Goal: Information Seeking & Learning: Learn about a topic

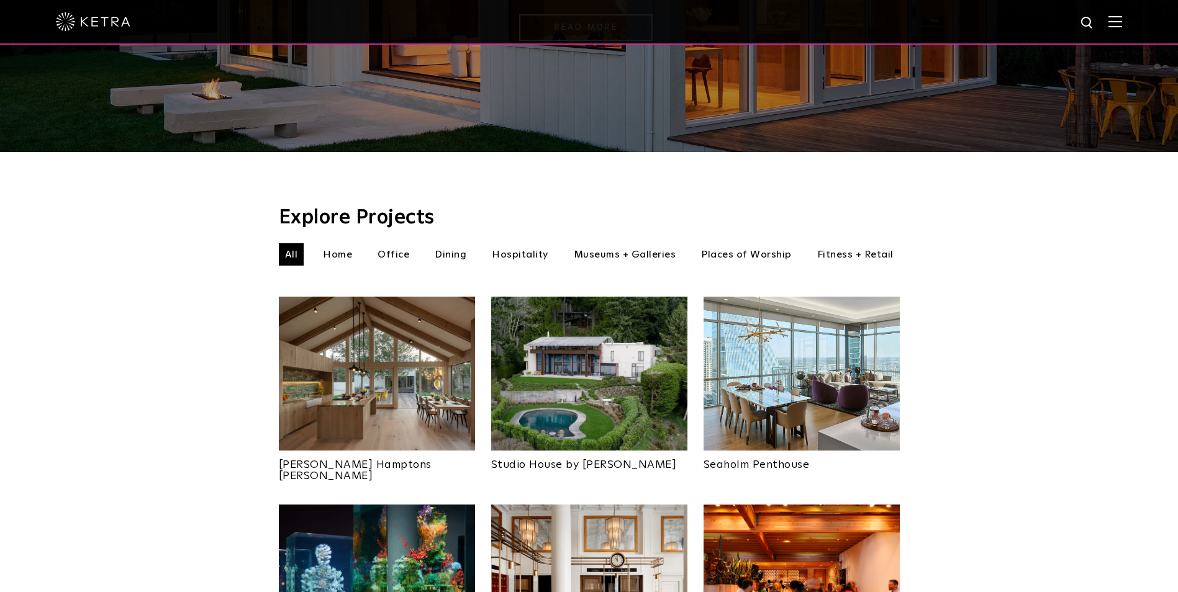
scroll to position [248, 0]
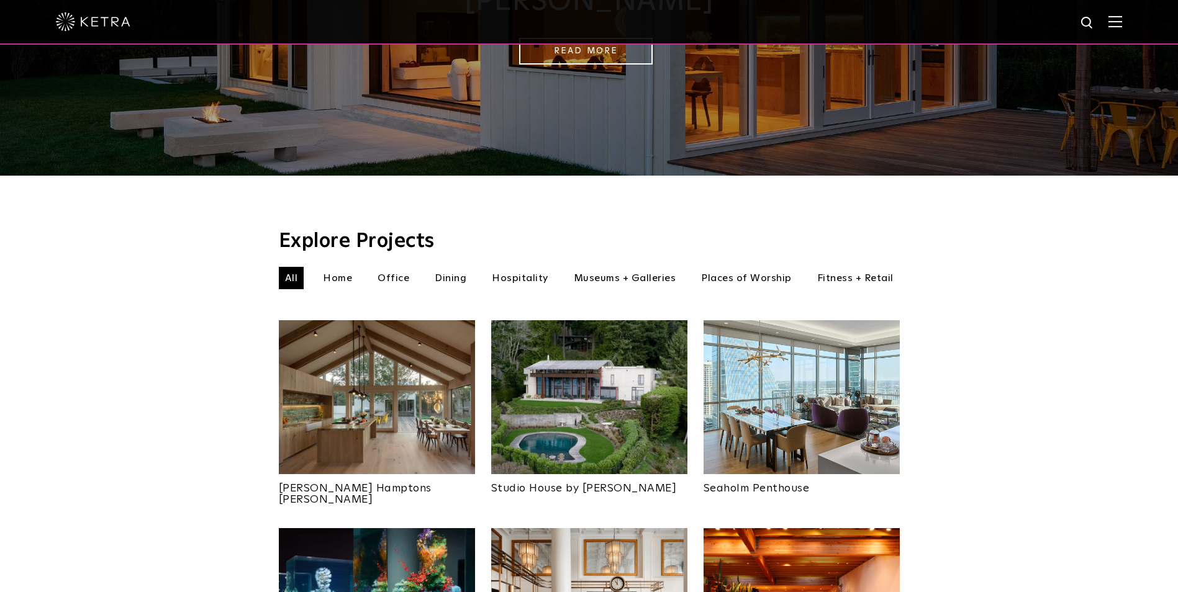
click at [562, 374] on img at bounding box center [589, 397] width 196 height 154
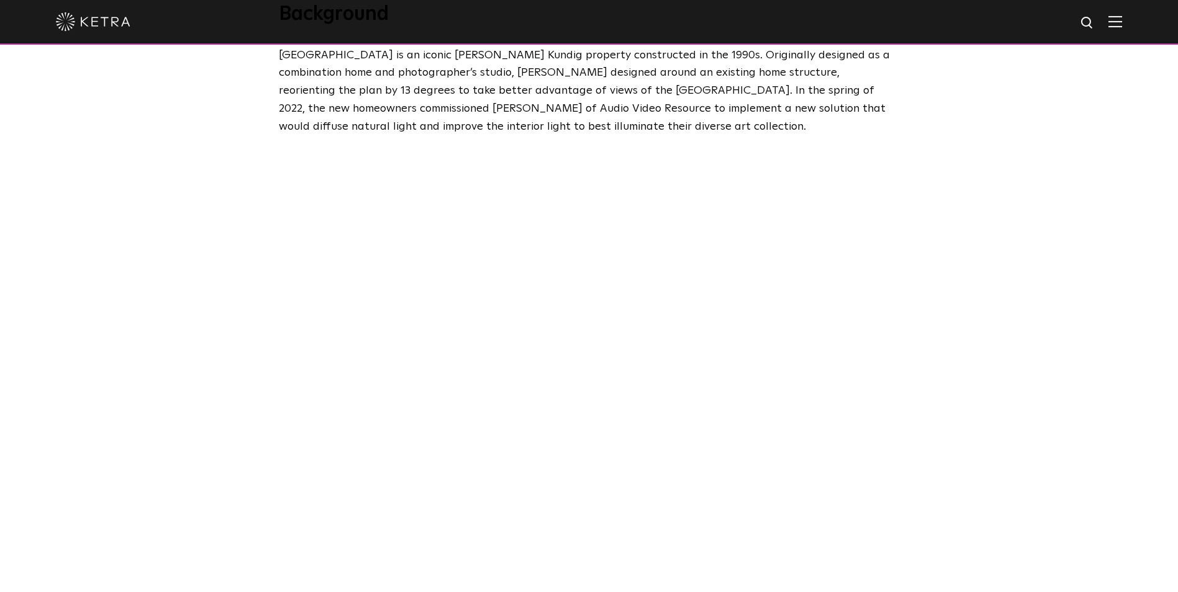
scroll to position [621, 0]
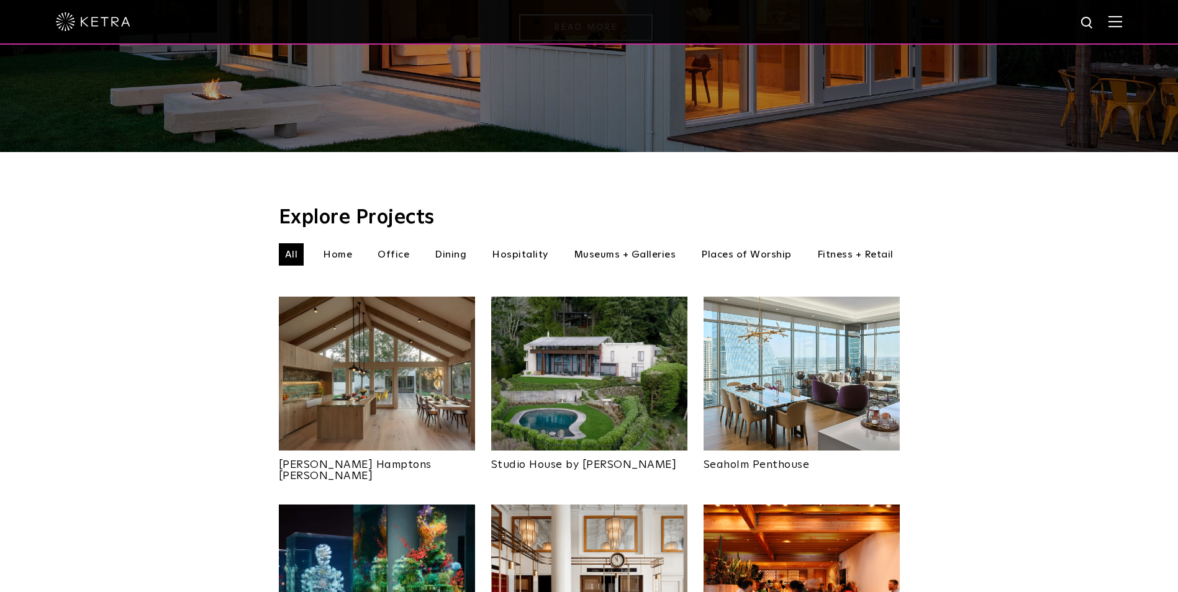
scroll to position [310, 0]
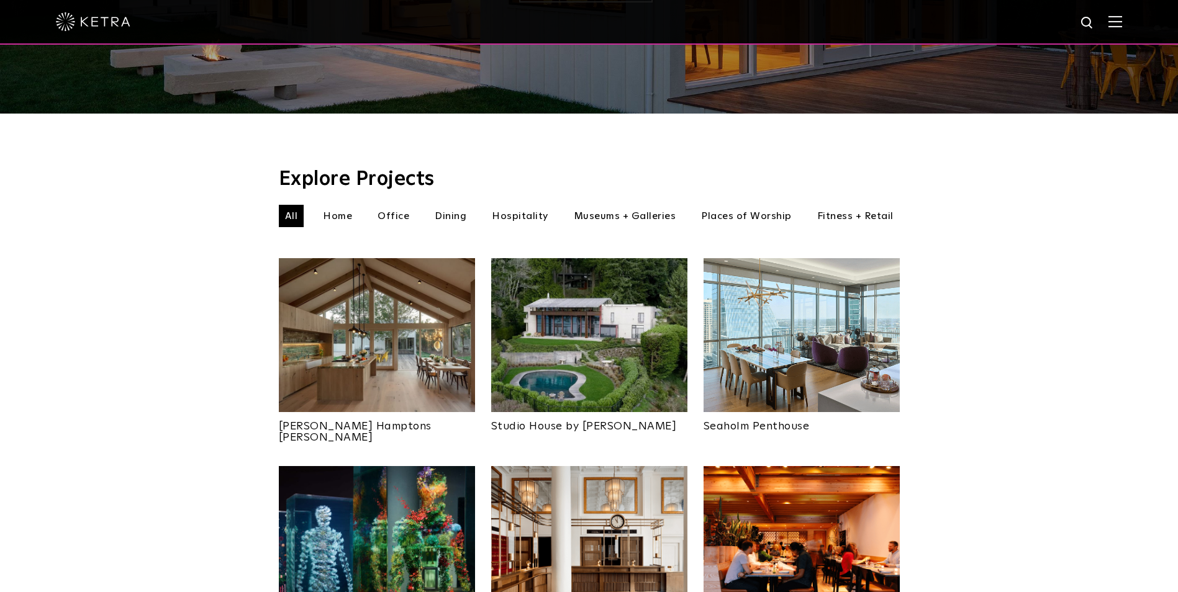
click at [814, 310] on img at bounding box center [801, 335] width 196 height 154
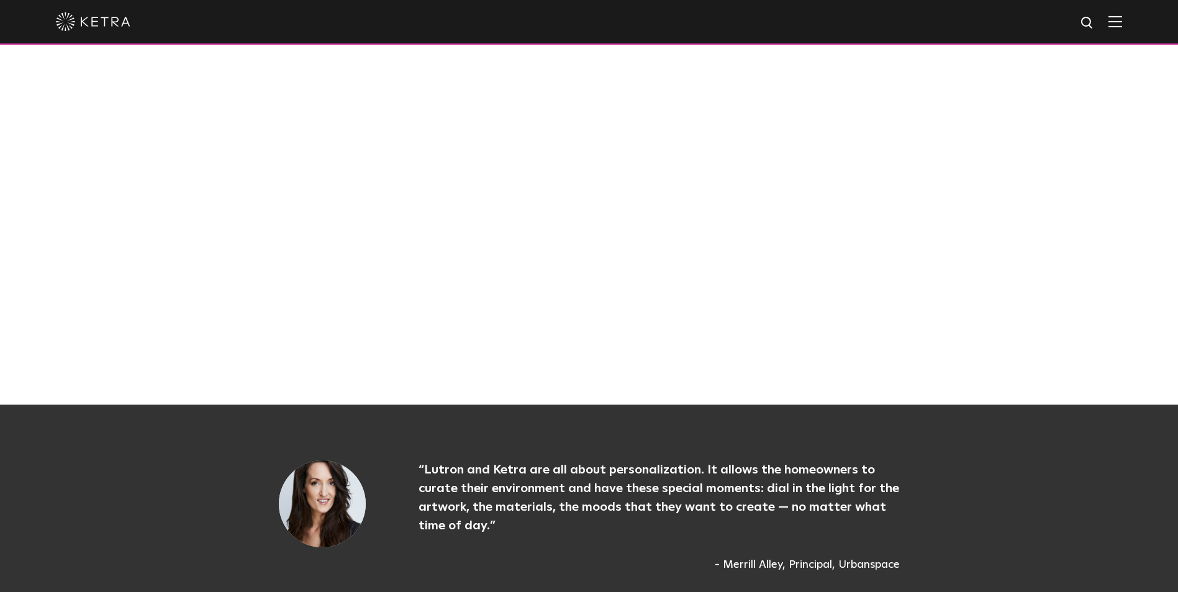
scroll to position [931, 0]
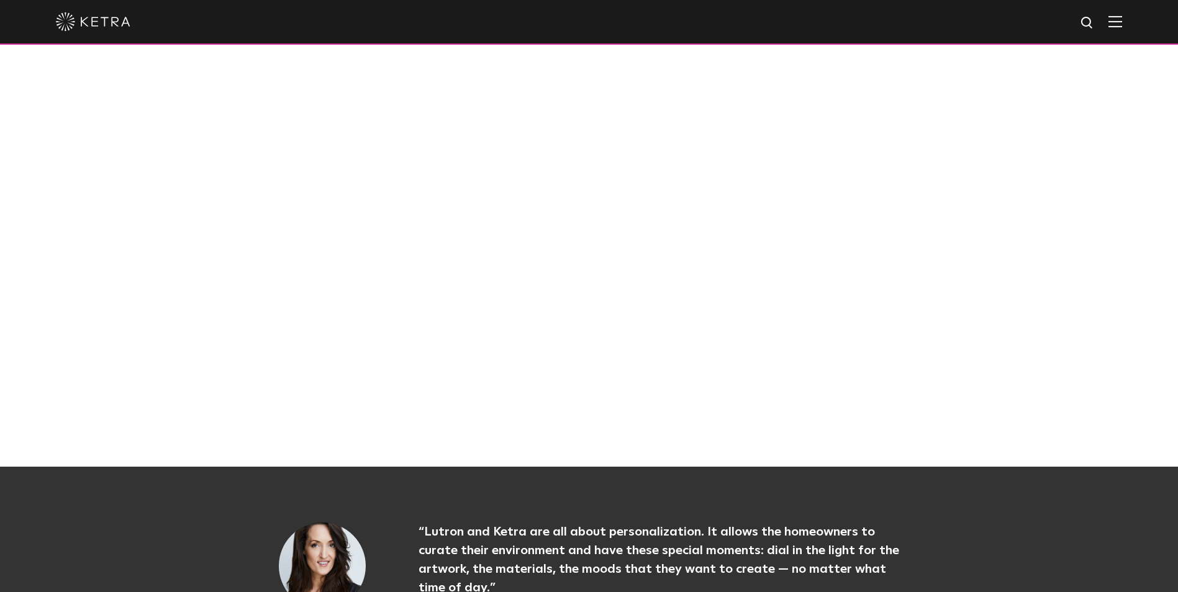
click at [993, 304] on div at bounding box center [589, 227] width 1178 height 479
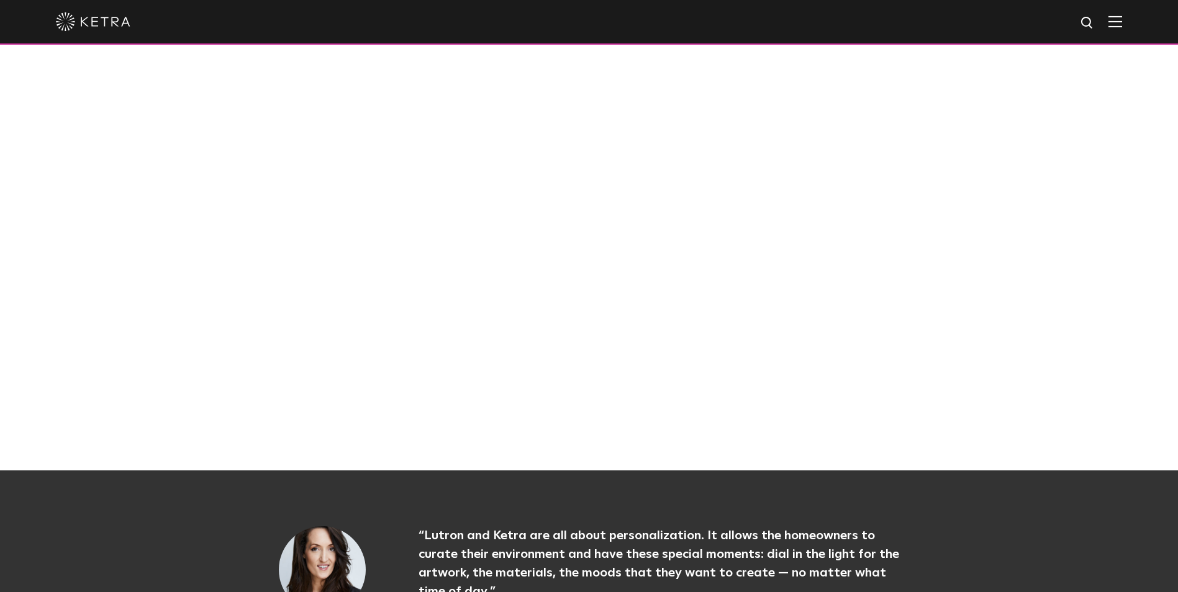
scroll to position [869, 0]
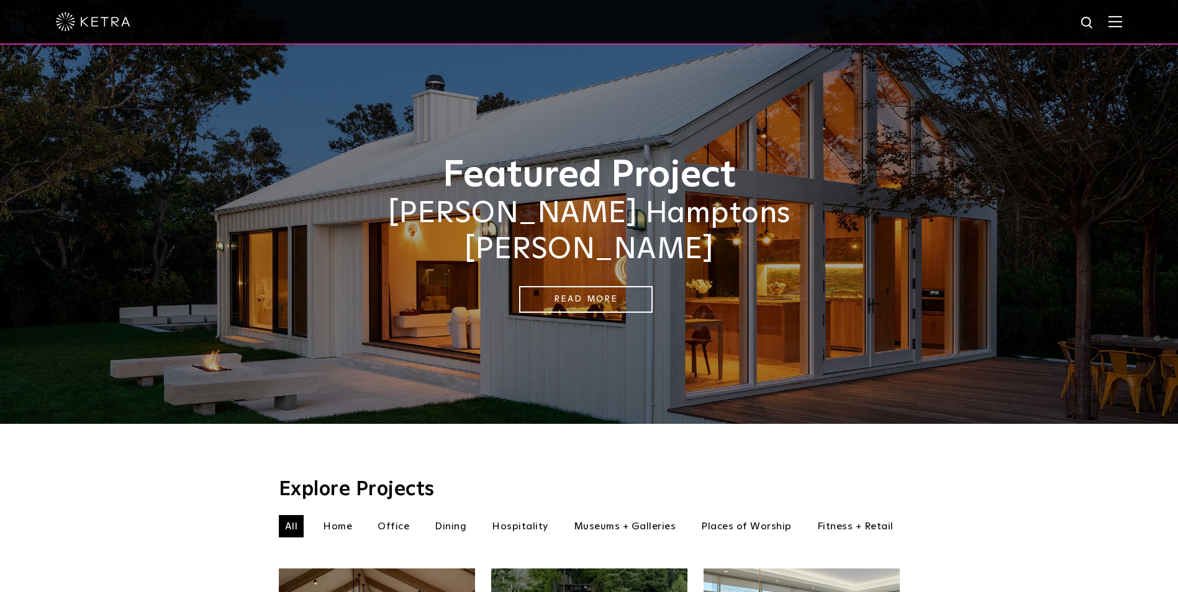
click at [1120, 27] on img at bounding box center [1115, 22] width 14 height 12
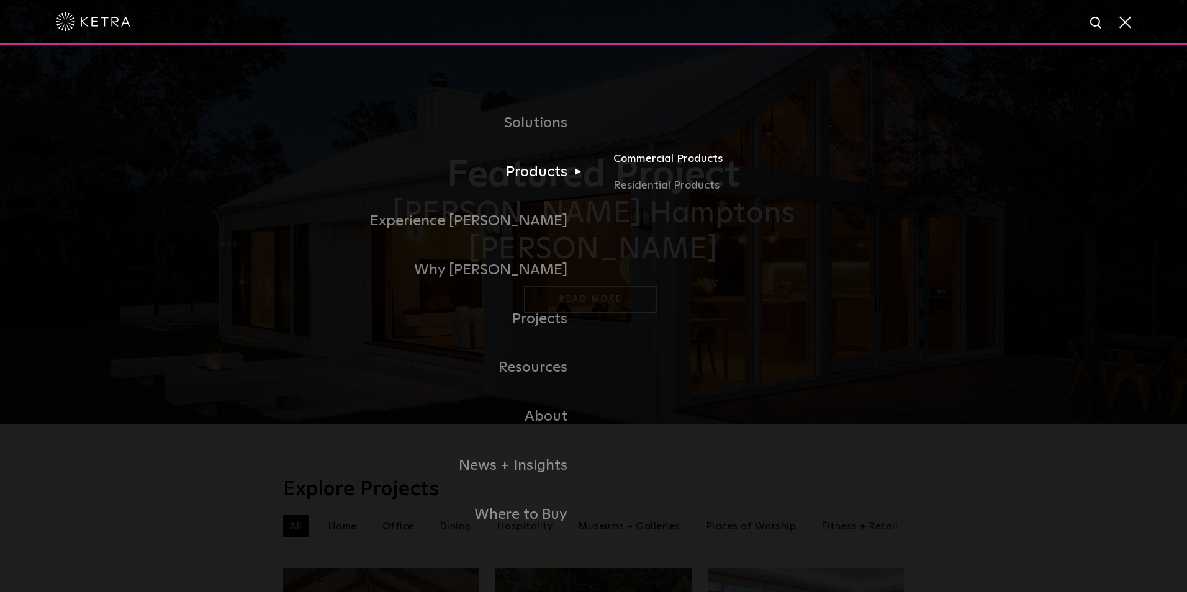
click at [655, 159] on link "Commercial Products" at bounding box center [758, 163] width 291 height 27
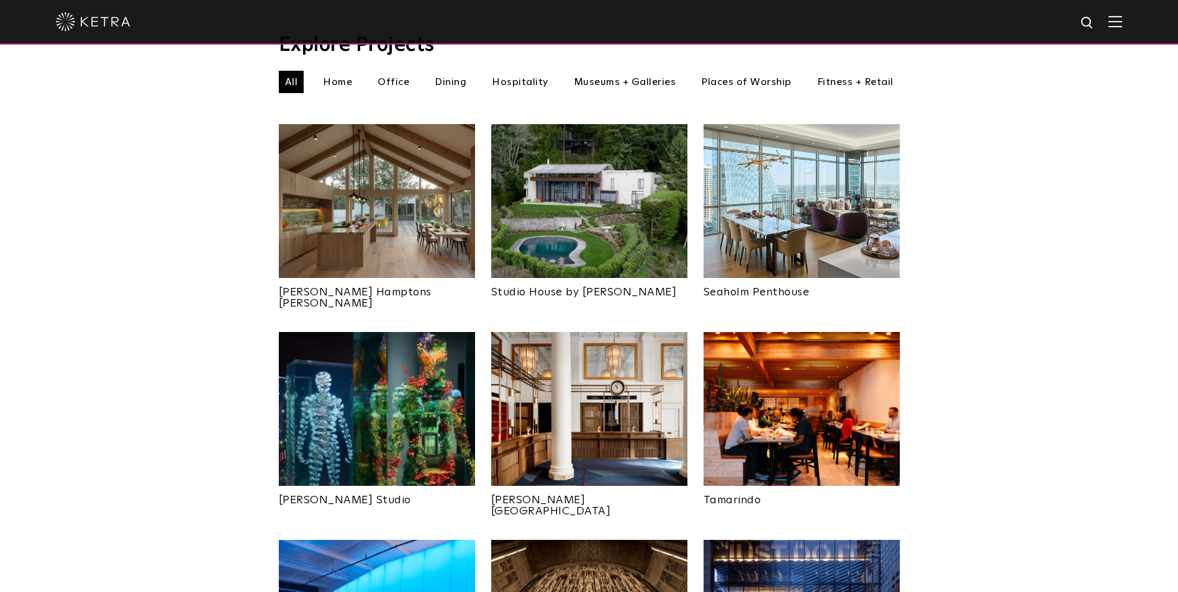
scroll to position [372, 0]
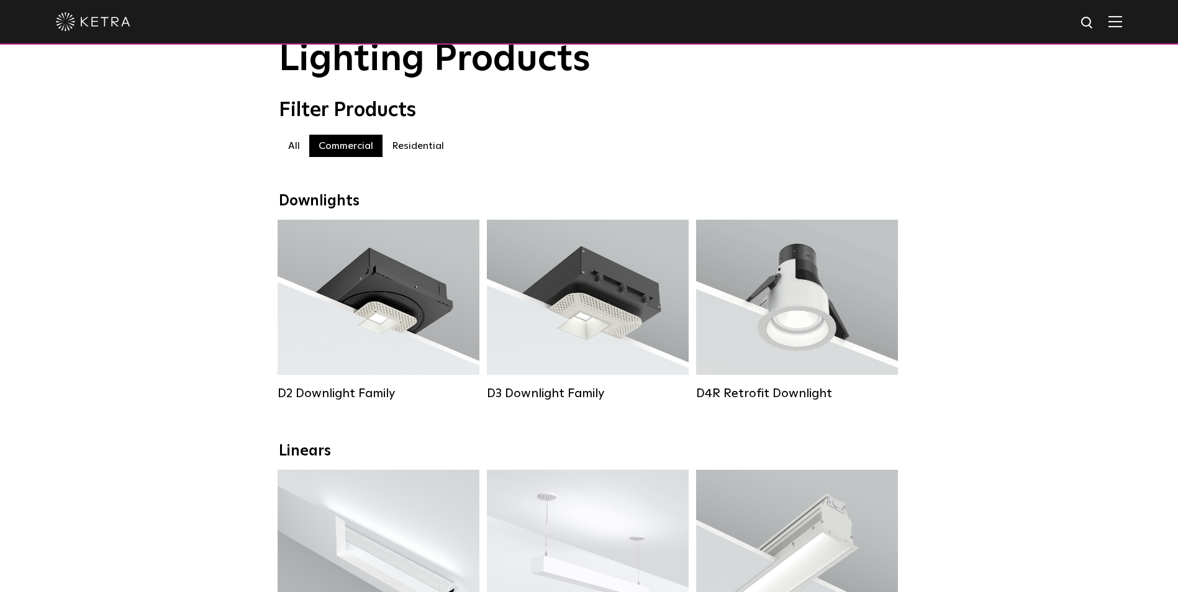
scroll to position [62, 0]
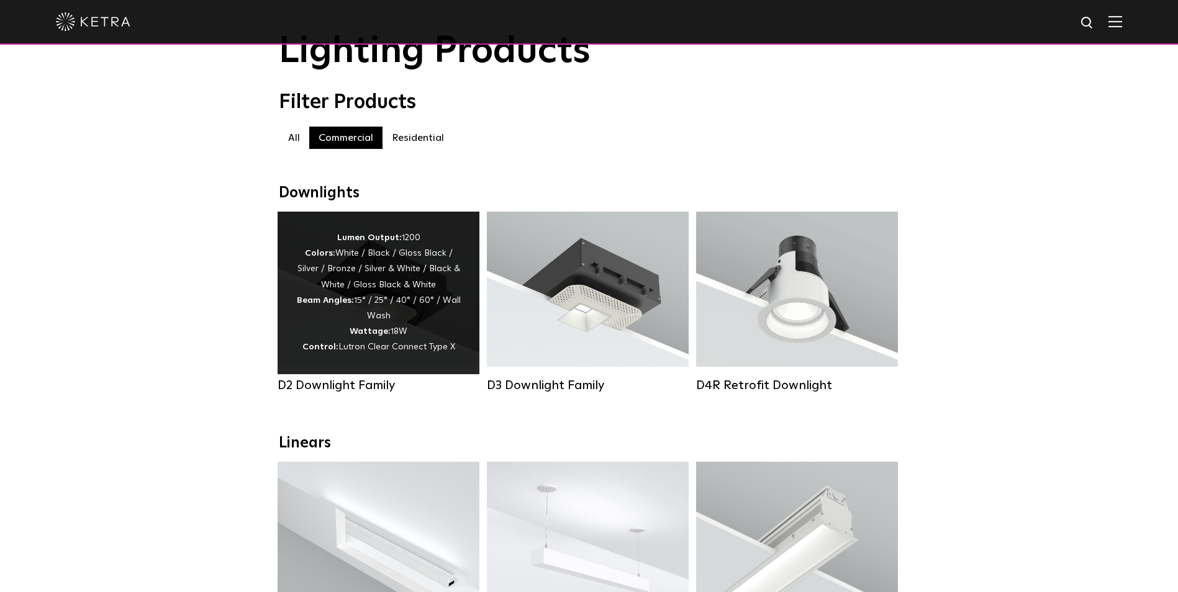
click at [430, 247] on div "Lumen Output: 1200 Colors: White / Black / Gloss Black / Silver / Bronze / Silv…" at bounding box center [378, 292] width 165 height 125
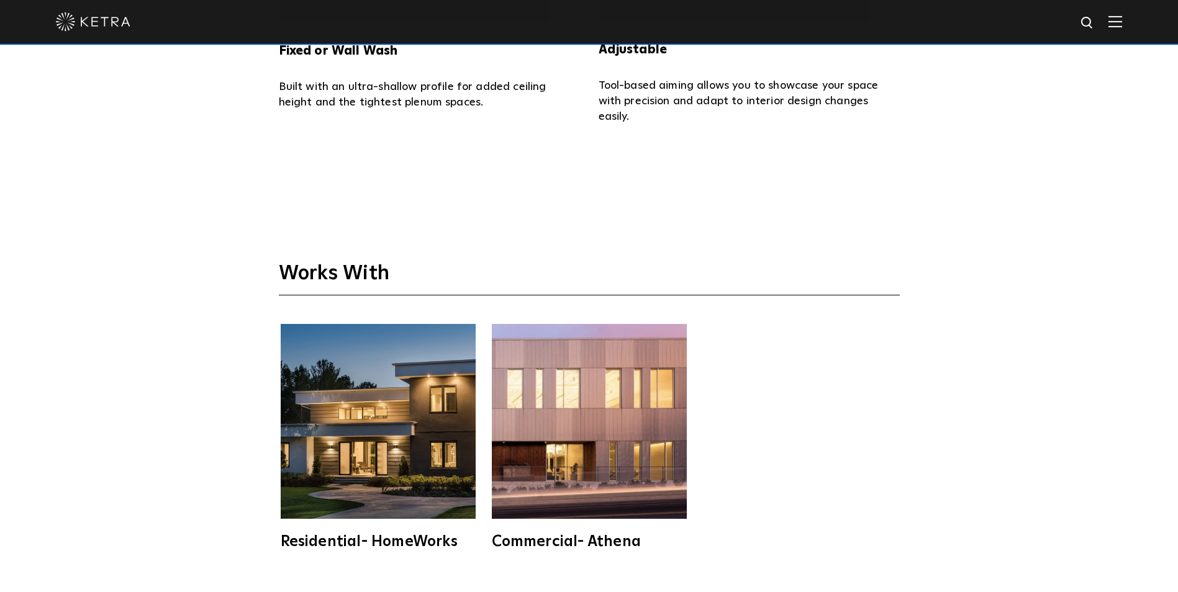
scroll to position [3539, 0]
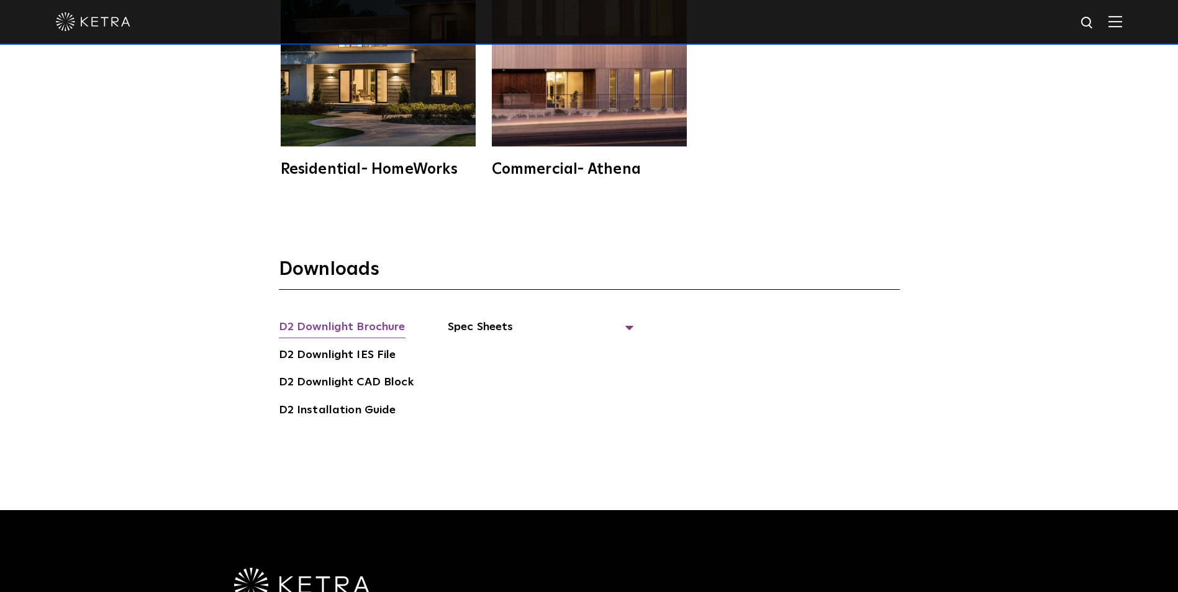
click at [360, 318] on link "D2 Downlight Brochure" at bounding box center [342, 328] width 127 height 20
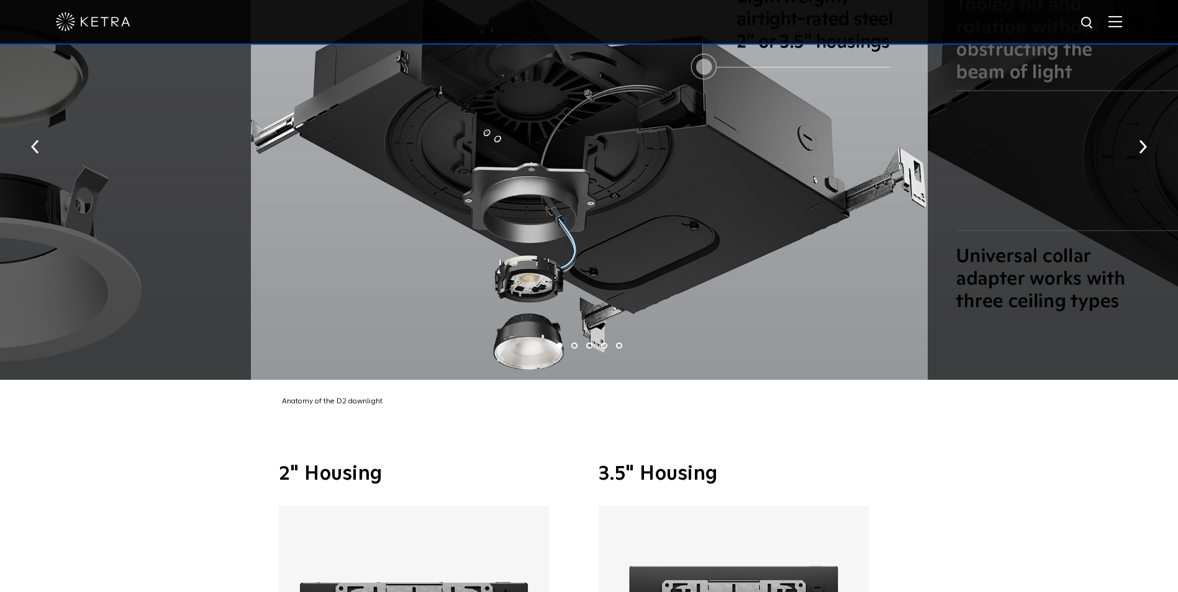
scroll to position [2670, 0]
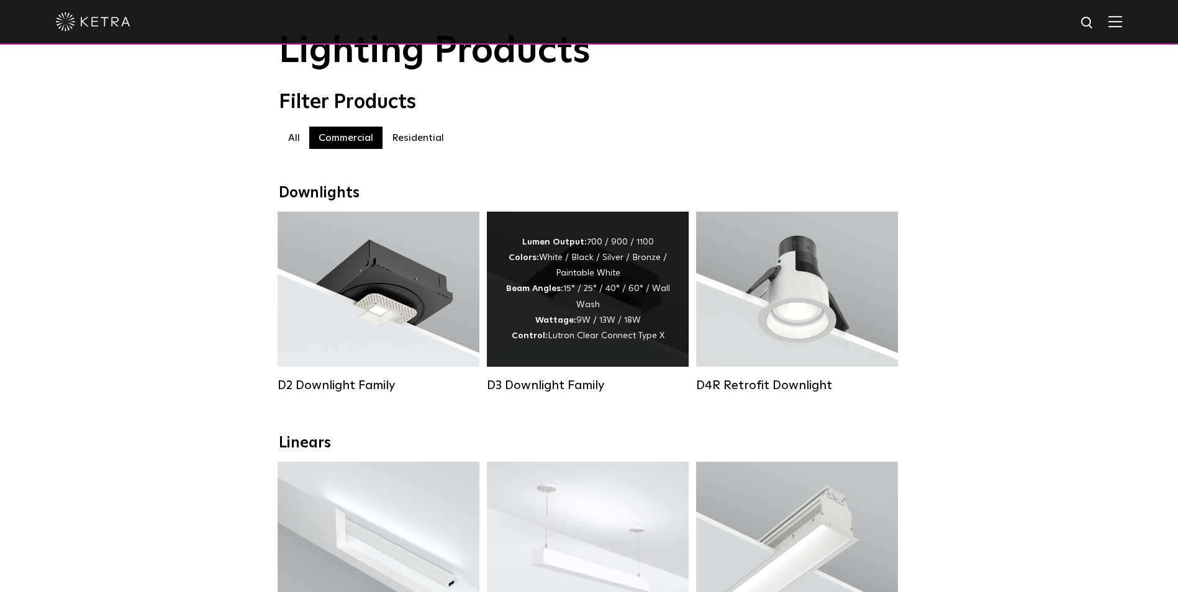
click at [584, 390] on div "D3 Downlight Family" at bounding box center [588, 385] width 202 height 15
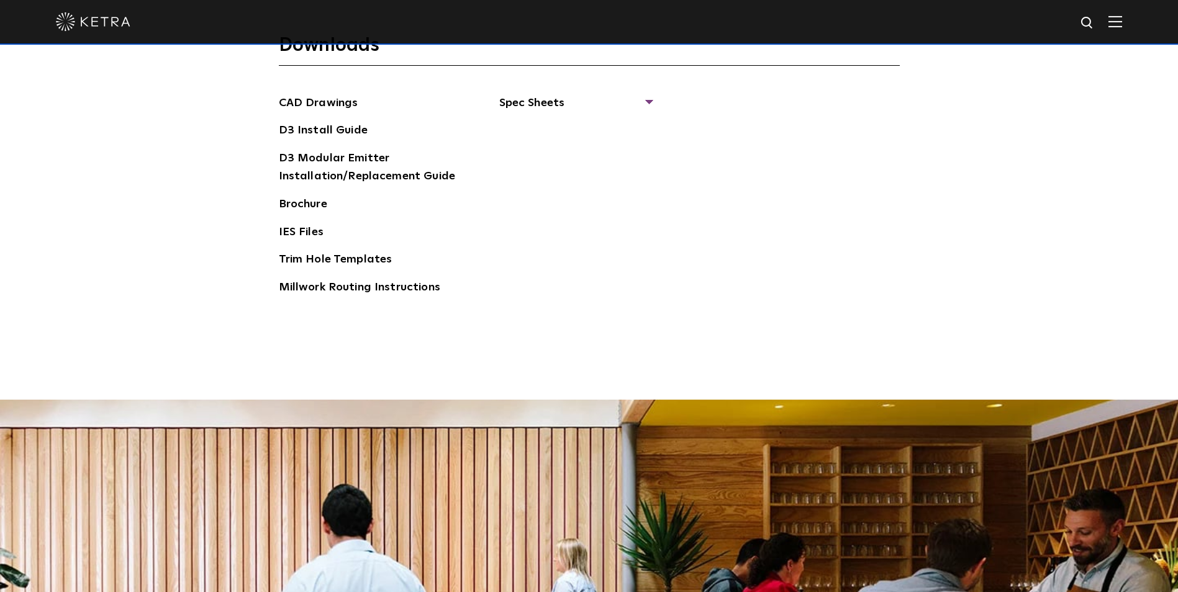
scroll to position [1925, 0]
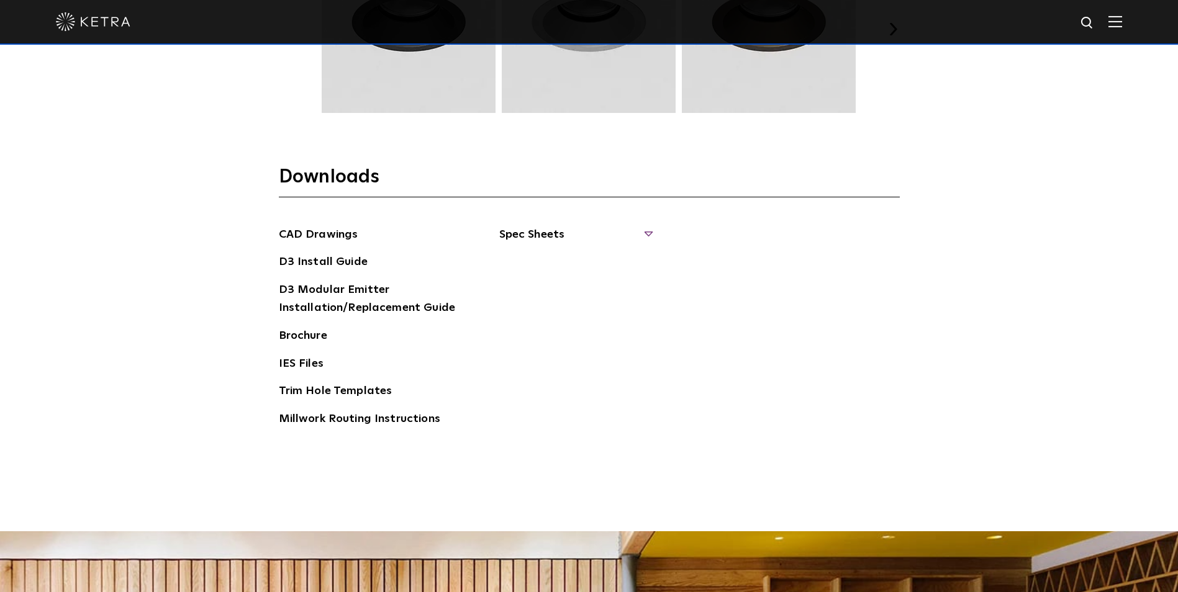
click at [650, 230] on span "Spec Sheets" at bounding box center [575, 239] width 152 height 27
click at [555, 261] on link "D3 Adjustable Round" at bounding box center [562, 263] width 94 height 14
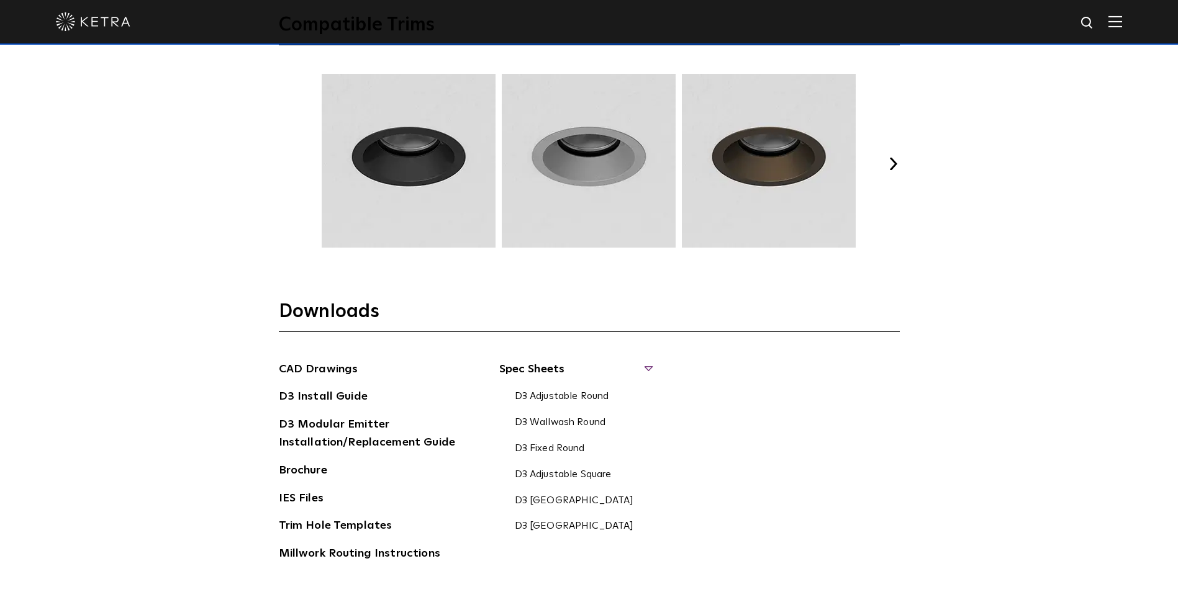
scroll to position [1614, 0]
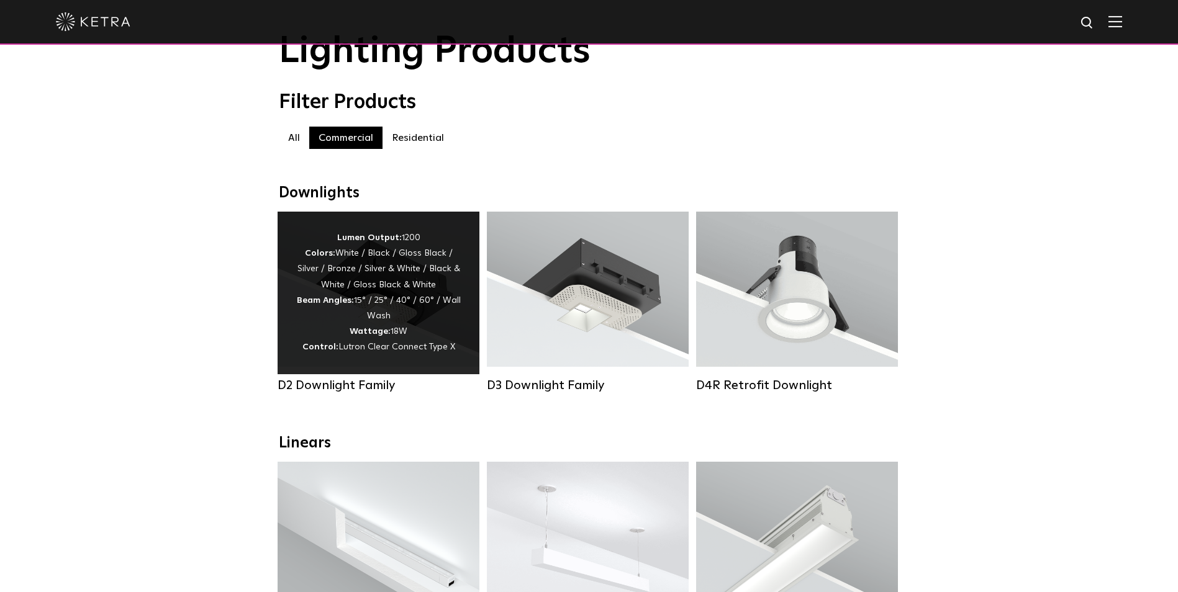
click at [377, 333] on strong "Wattage:" at bounding box center [370, 331] width 41 height 9
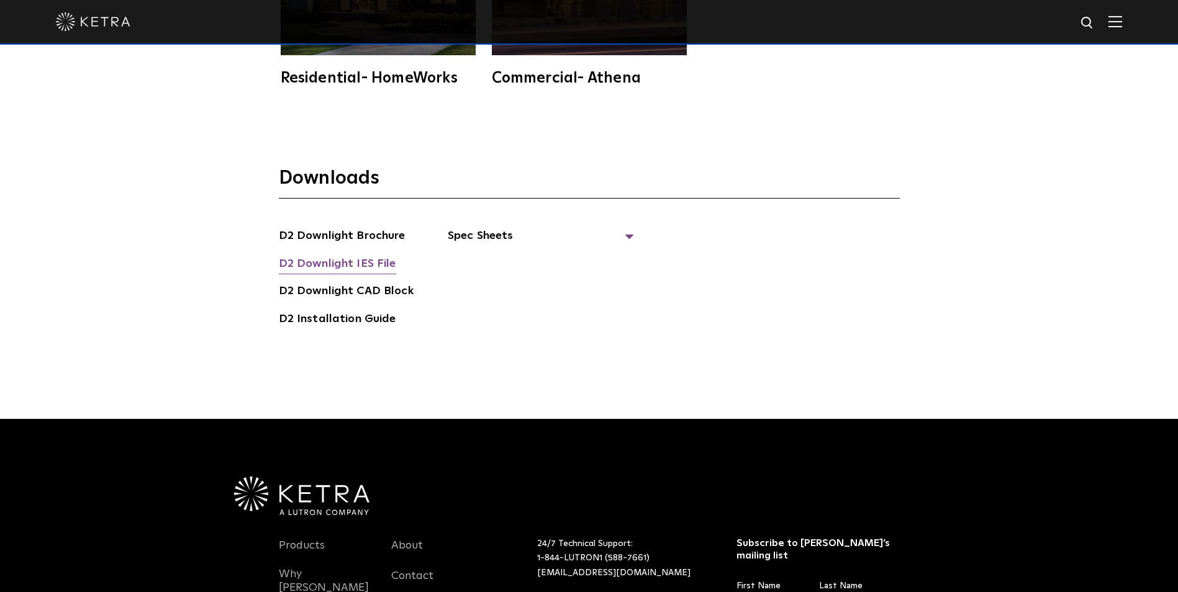
scroll to position [3589, 0]
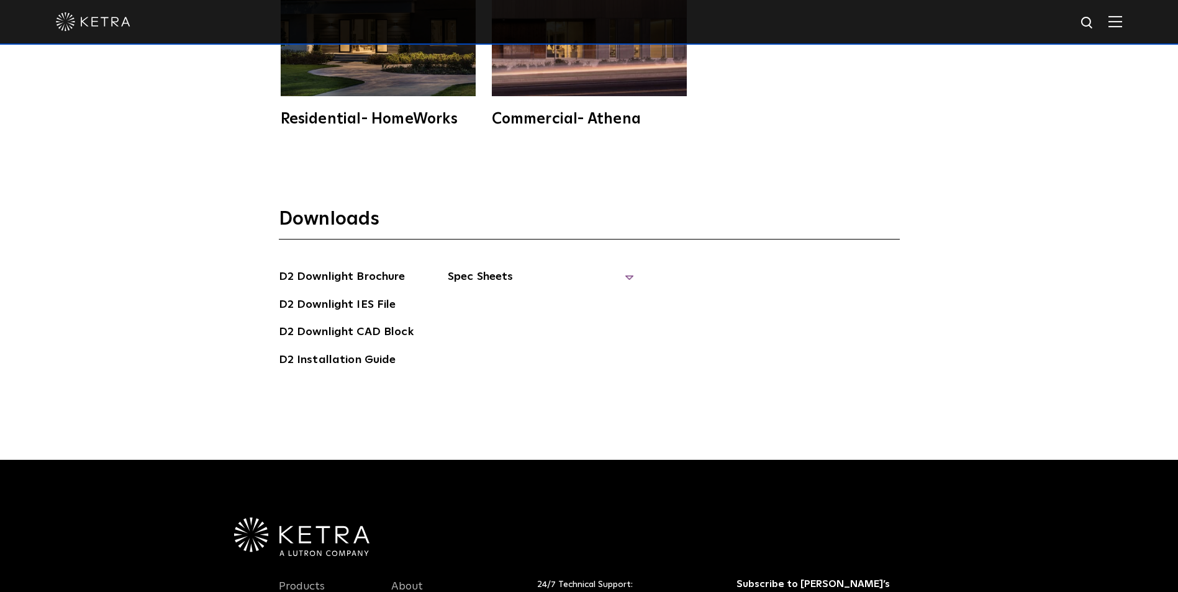
click at [481, 268] on span "Spec Sheets" at bounding box center [541, 281] width 186 height 27
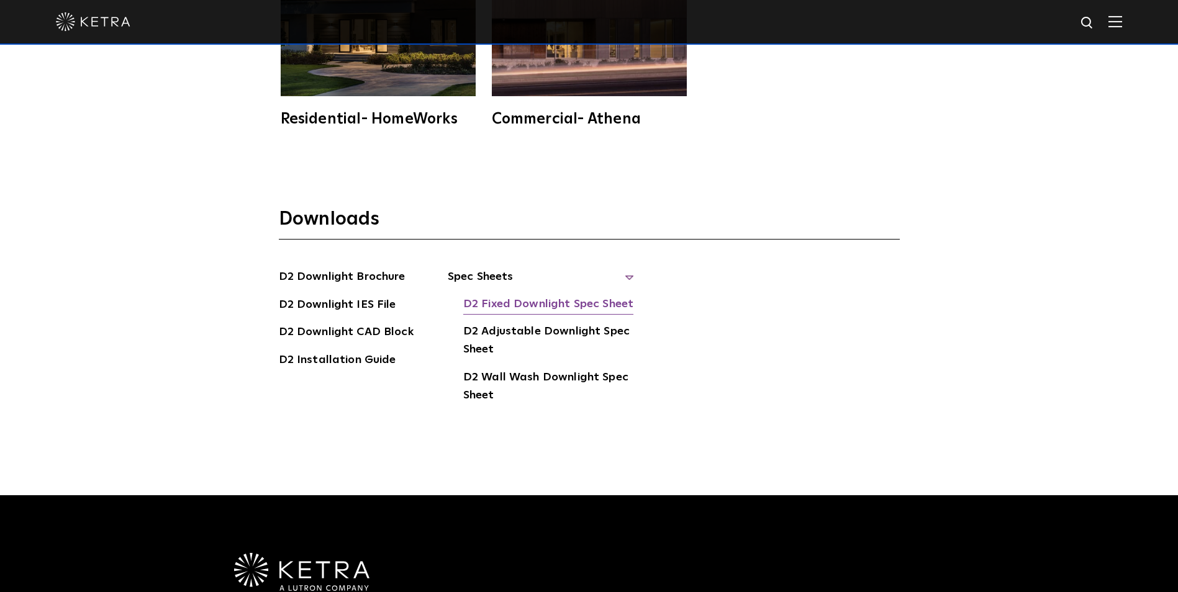
click at [508, 296] on link "D2 Fixed Downlight Spec Sheet" at bounding box center [548, 306] width 170 height 20
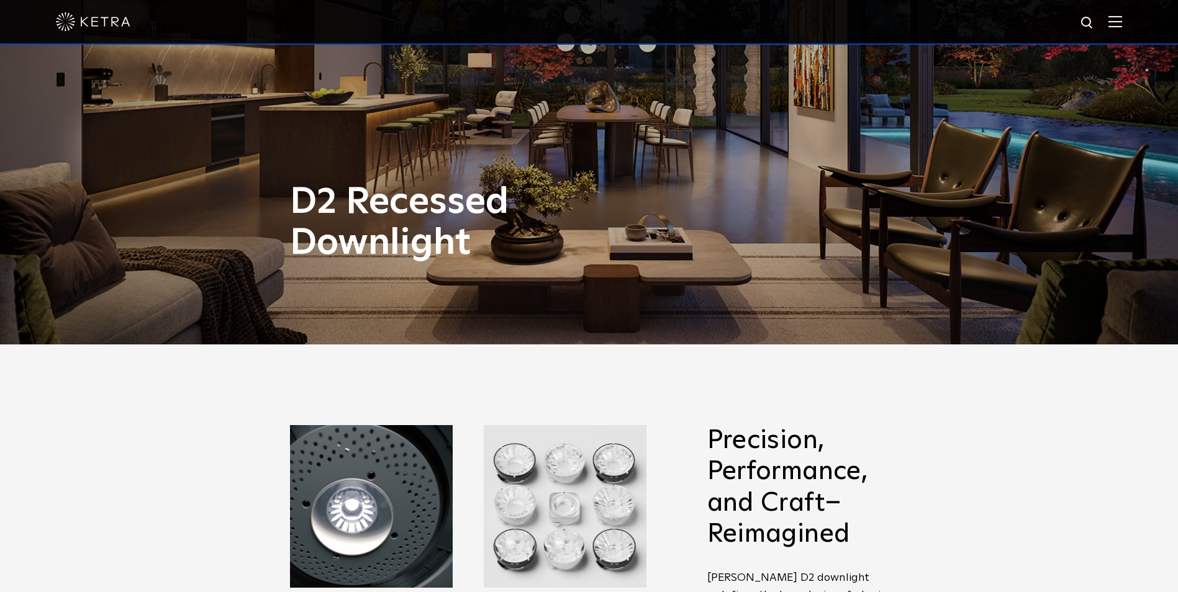
scroll to position [248, 0]
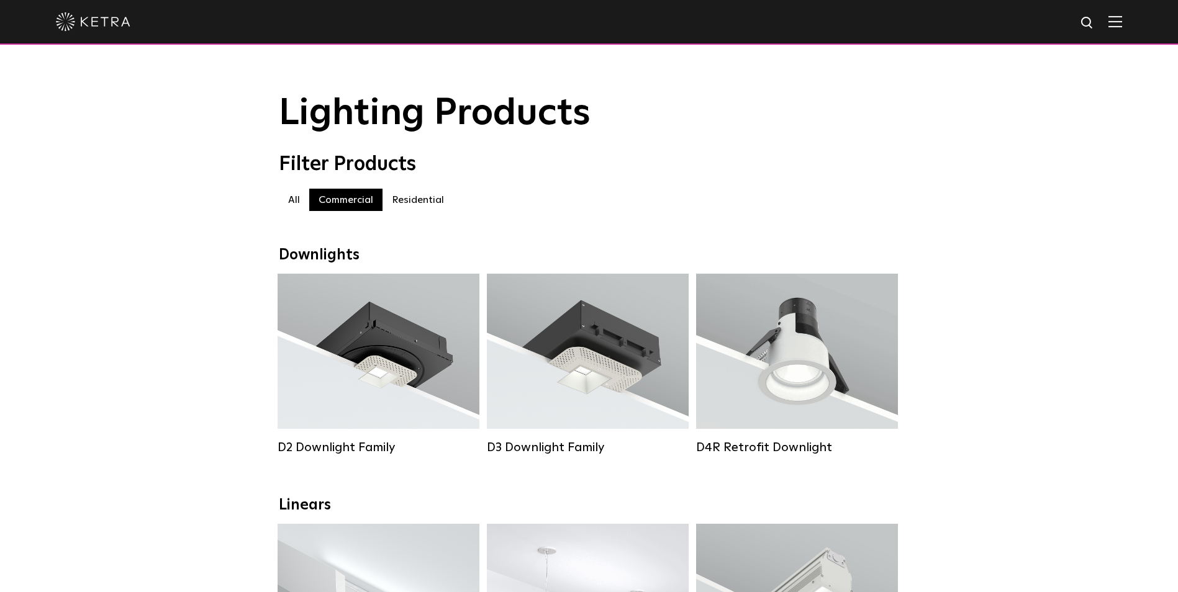
click at [400, 197] on label "Residential" at bounding box center [417, 200] width 71 height 22
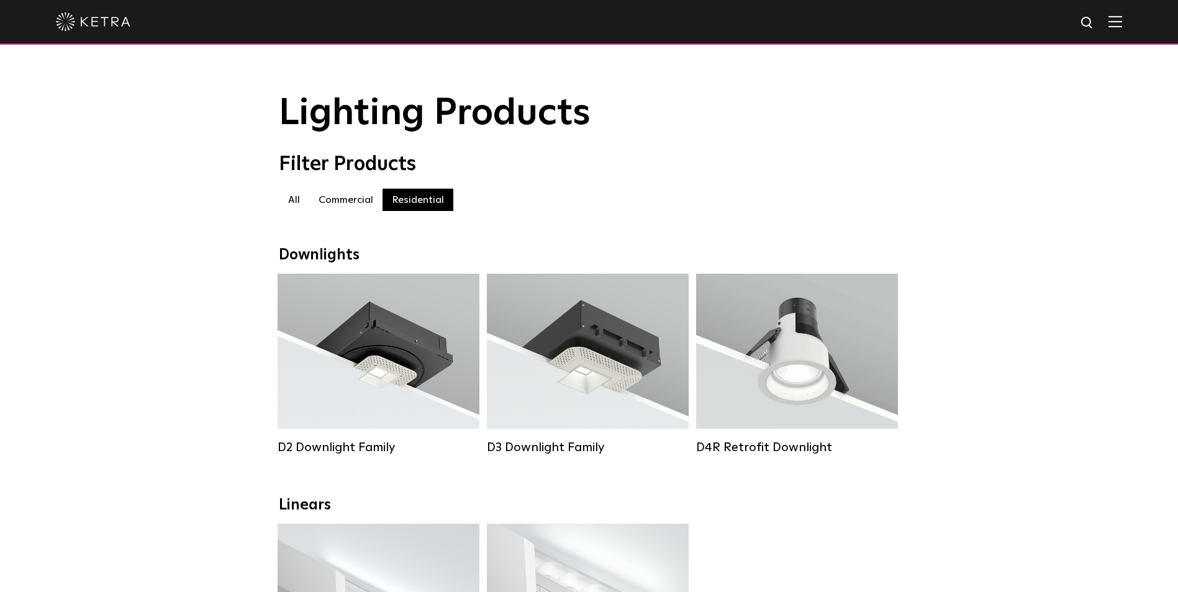
click at [337, 208] on label "Commercial" at bounding box center [345, 200] width 73 height 22
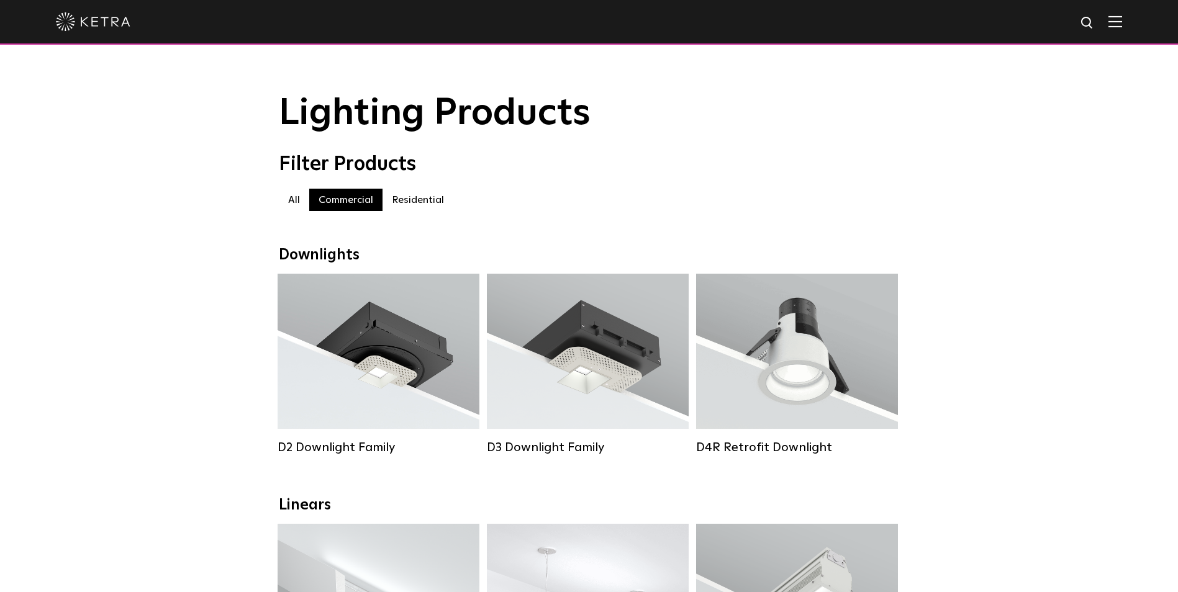
click at [290, 206] on label "All" at bounding box center [294, 200] width 30 height 22
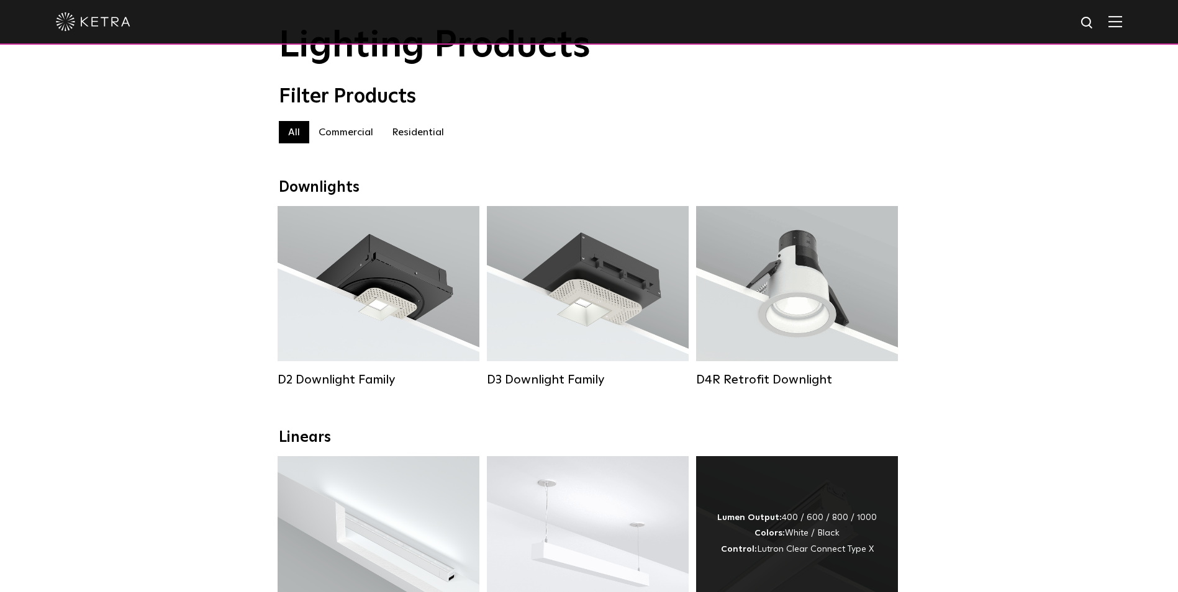
scroll to position [186, 0]
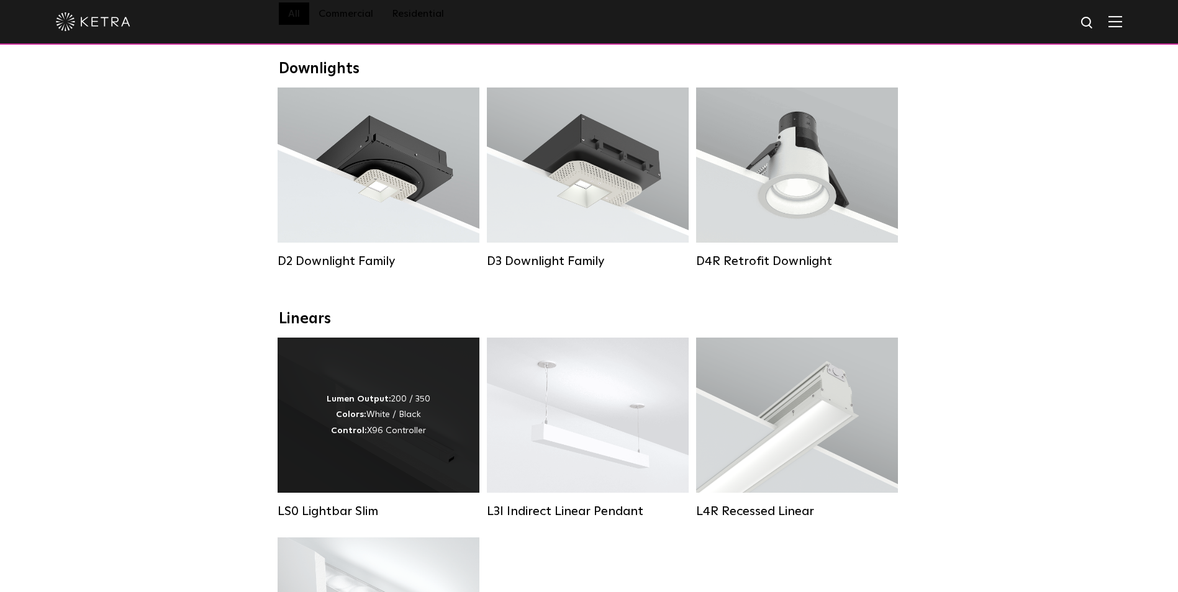
click at [405, 433] on div "Lumen Output: 200 / 350 Colors: White / Black Control: X96 Controller" at bounding box center [379, 415] width 104 height 47
click at [410, 420] on div "Lumen Output: 200 / 350 Colors: White / Black Control: X96 Controller" at bounding box center [379, 415] width 104 height 47
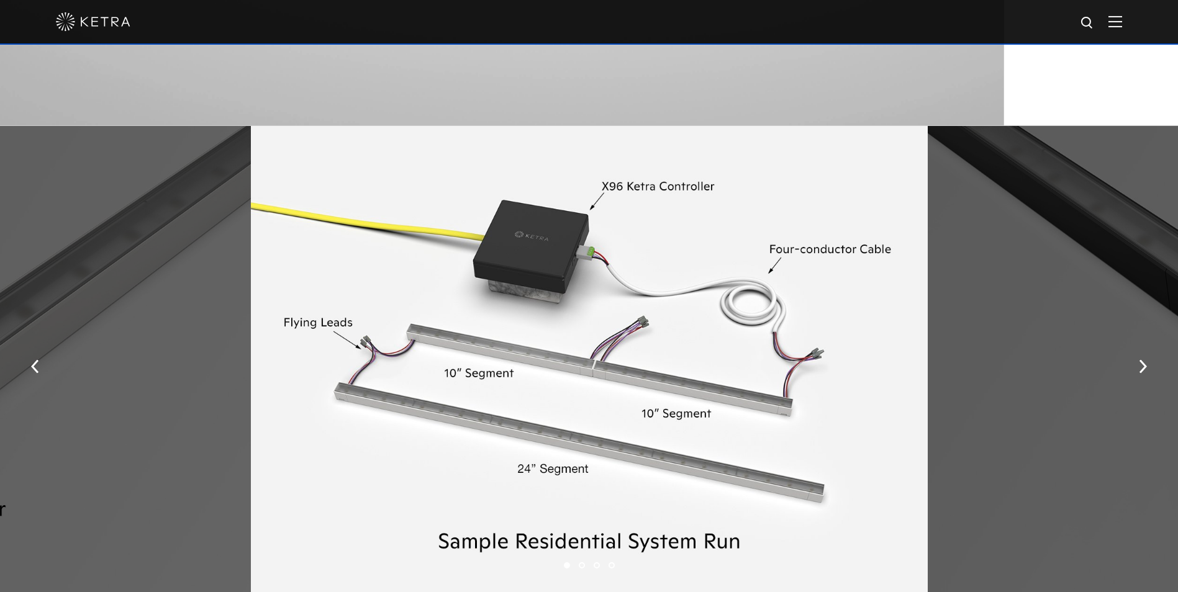
scroll to position [1676, 0]
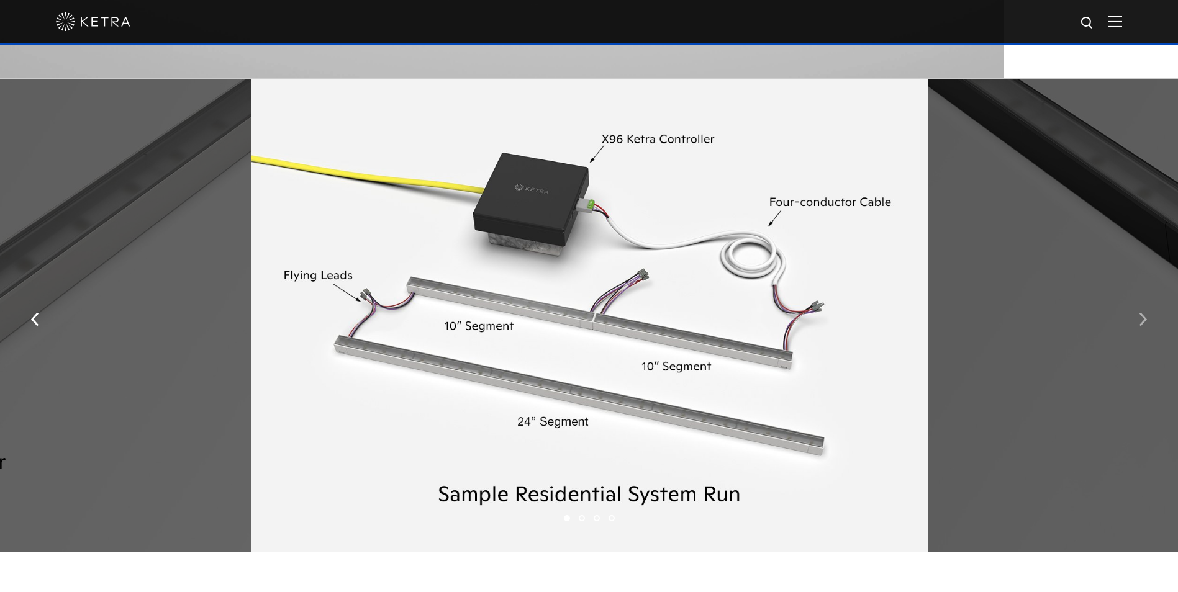
click at [1146, 325] on img "button" at bounding box center [1143, 320] width 8 height 14
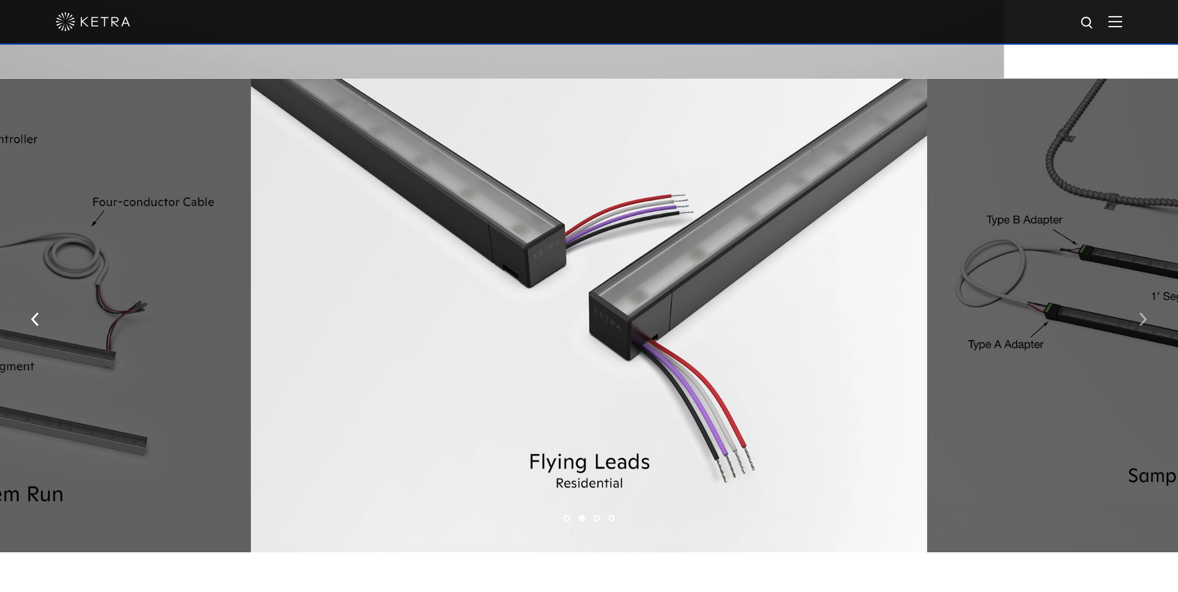
click at [1137, 320] on button "button" at bounding box center [1142, 318] width 27 height 43
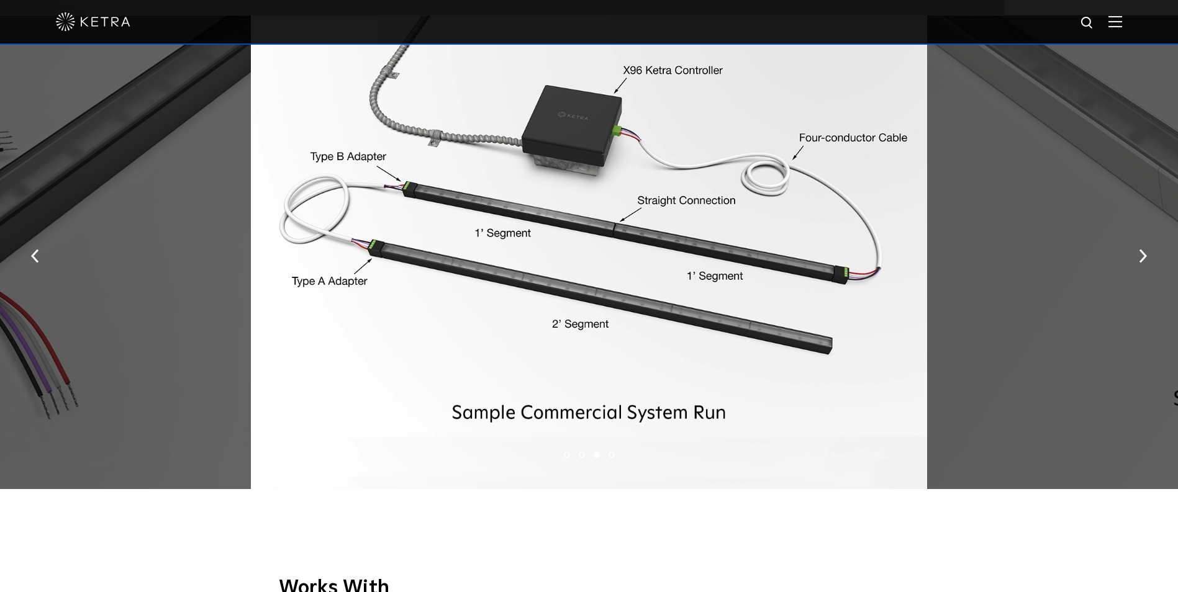
scroll to position [1738, 0]
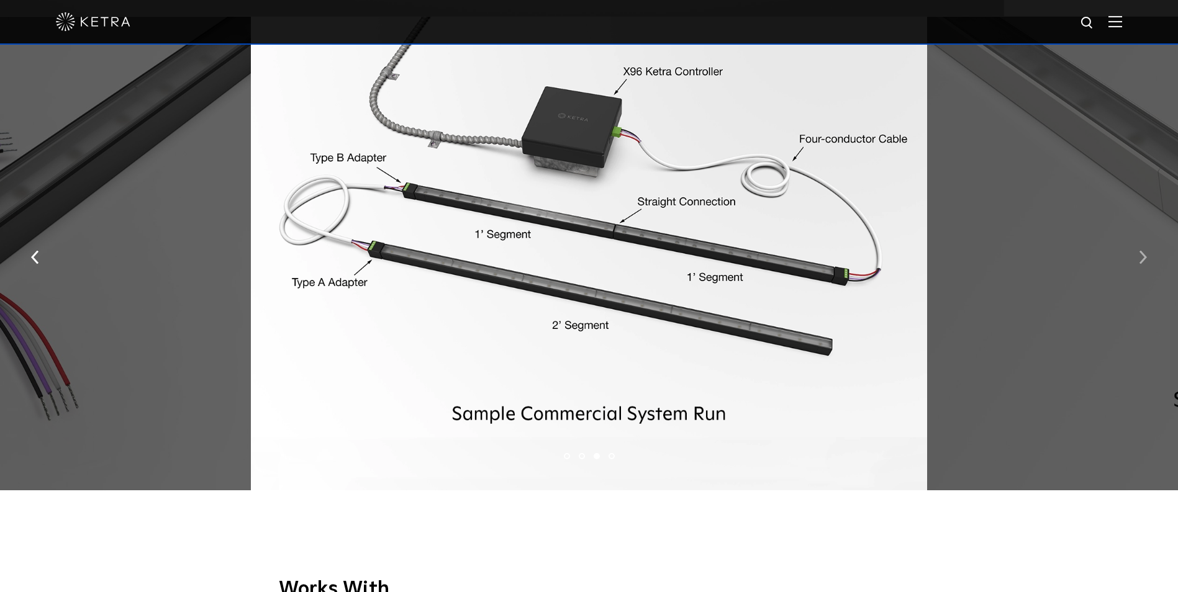
click at [1136, 262] on button "button" at bounding box center [1142, 256] width 27 height 43
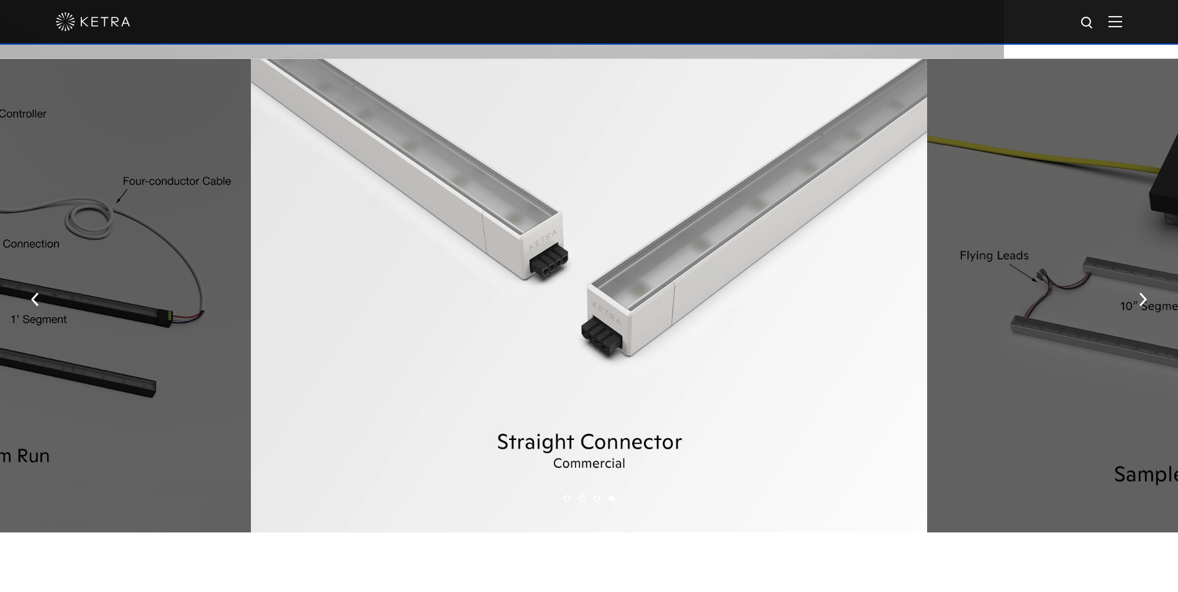
scroll to position [1676, 0]
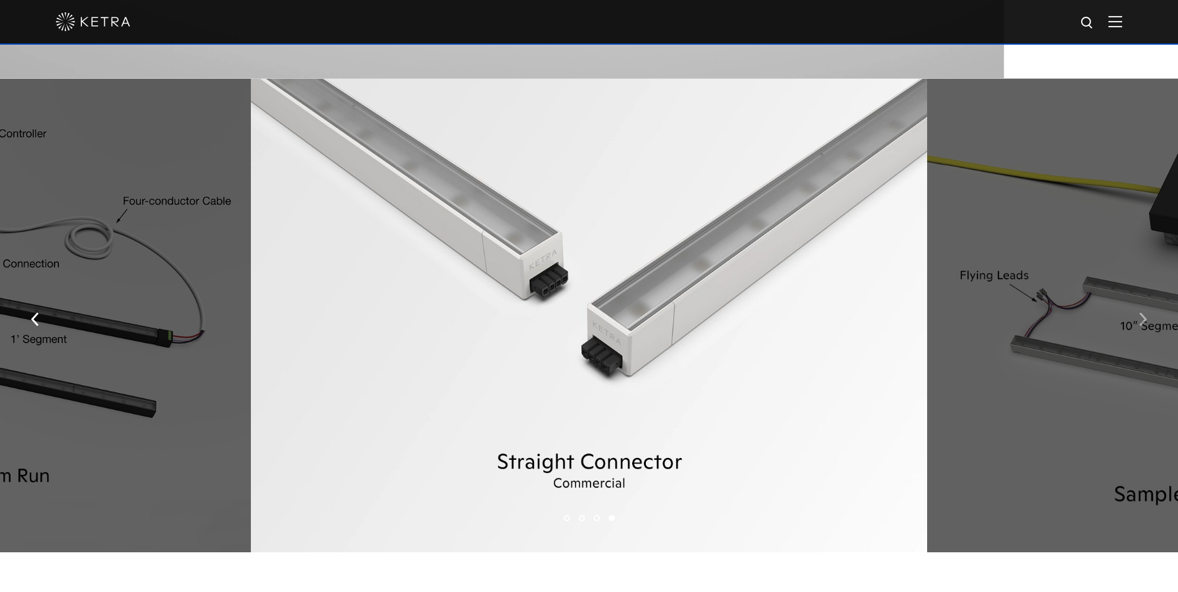
click at [1147, 315] on button "button" at bounding box center [1142, 318] width 27 height 43
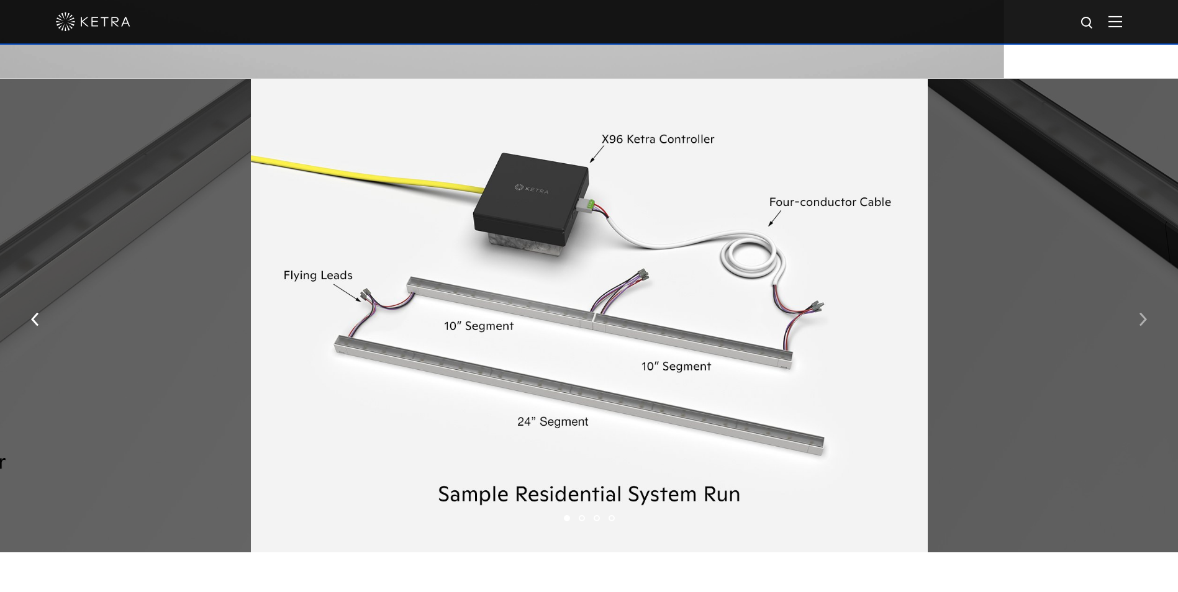
click at [1142, 322] on img "button" at bounding box center [1143, 320] width 8 height 14
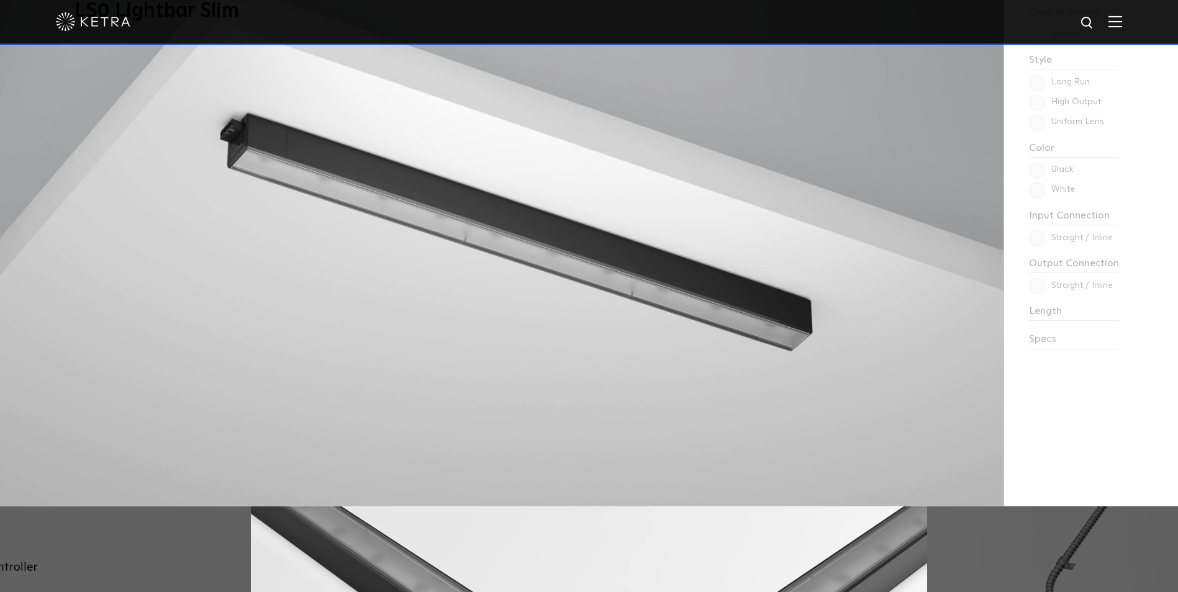
scroll to position [1055, 0]
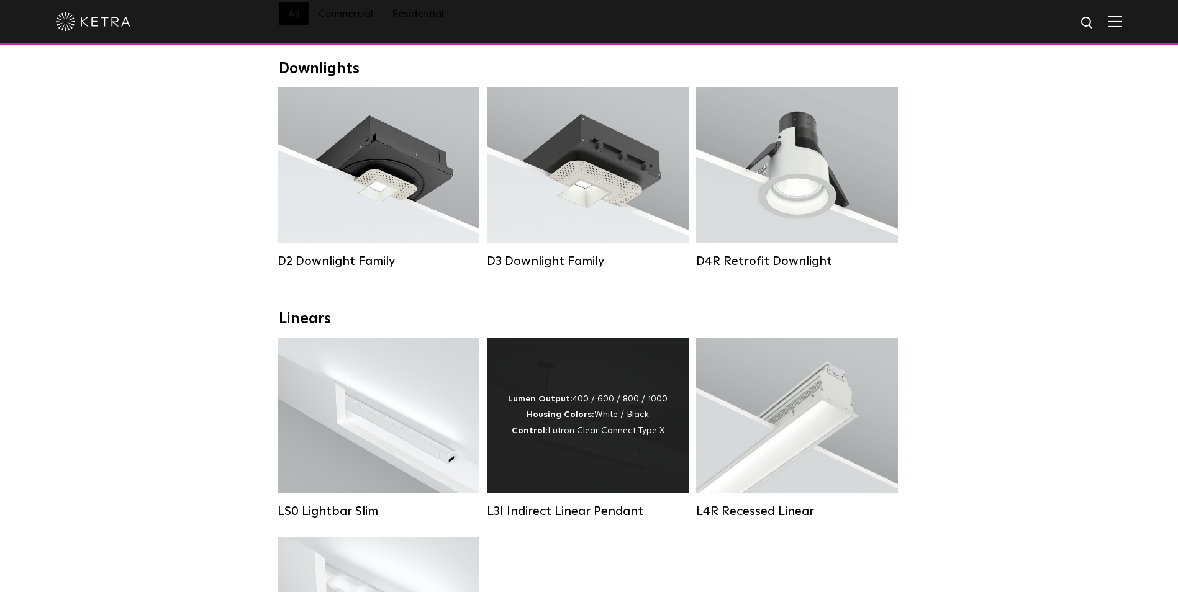
click at [585, 388] on div "Lumen Output: 400 / 600 / 800 / 1000 Housing Colors: White / Black Control: Lut…" at bounding box center [588, 415] width 202 height 155
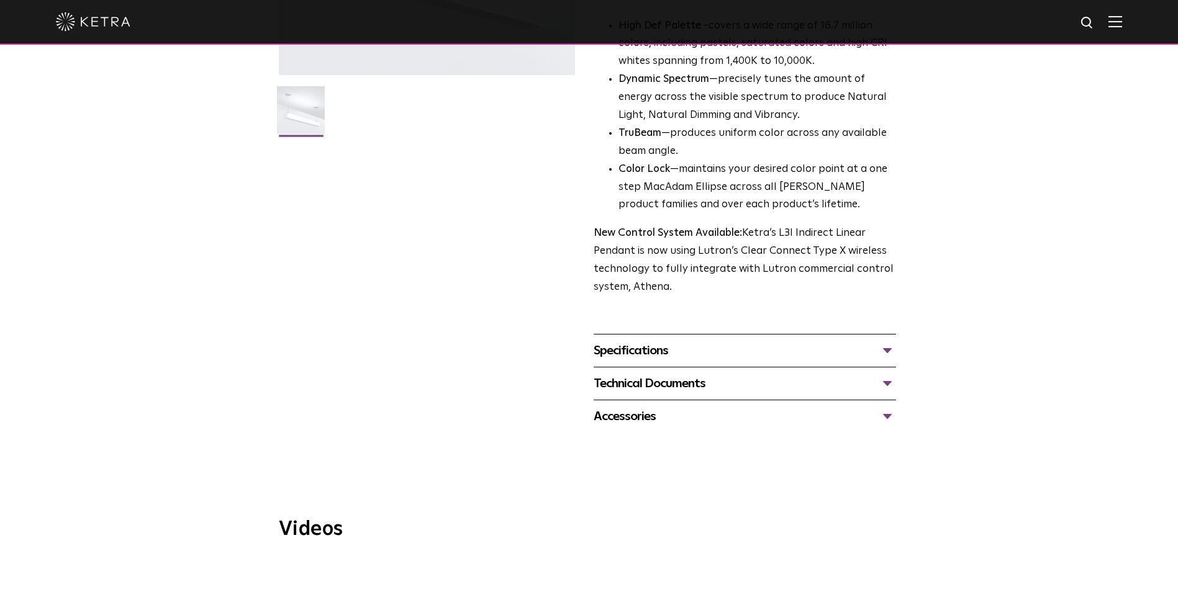
scroll to position [248, 0]
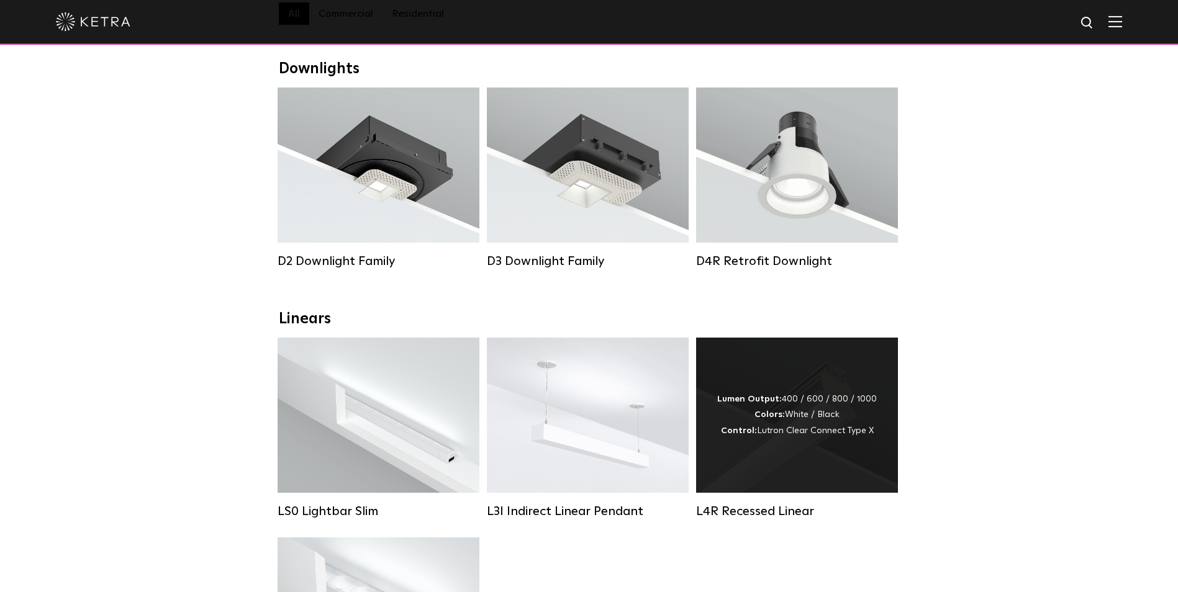
click at [805, 387] on div "Lumen Output: 400 / 600 / 800 / 1000 Colors: White / Black Control: Lutron Clea…" at bounding box center [797, 415] width 202 height 155
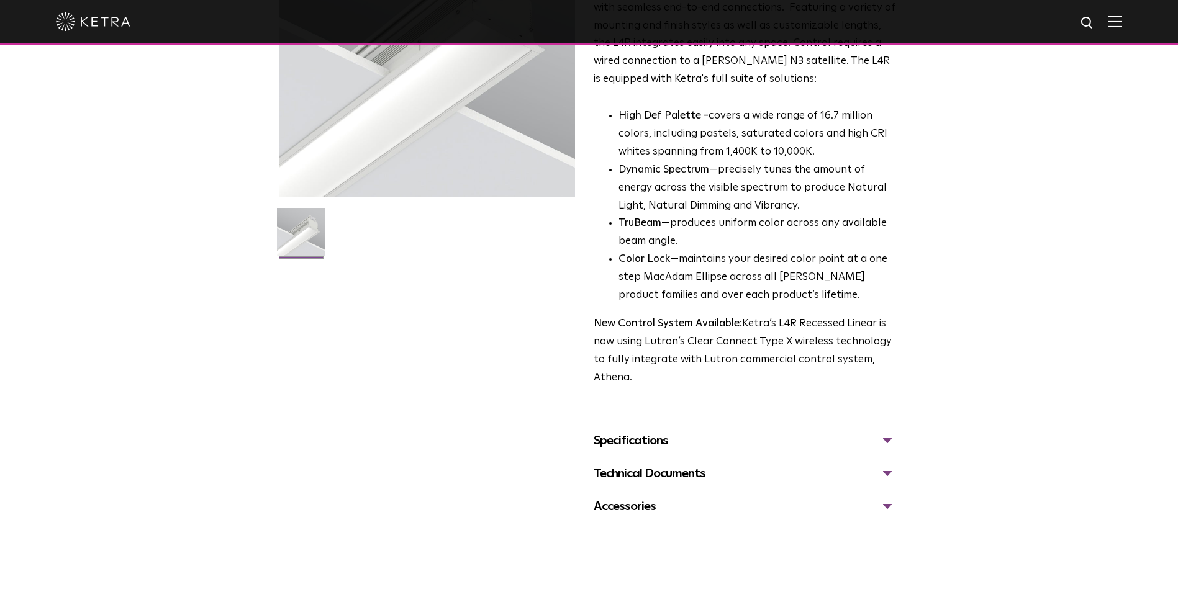
scroll to position [186, 0]
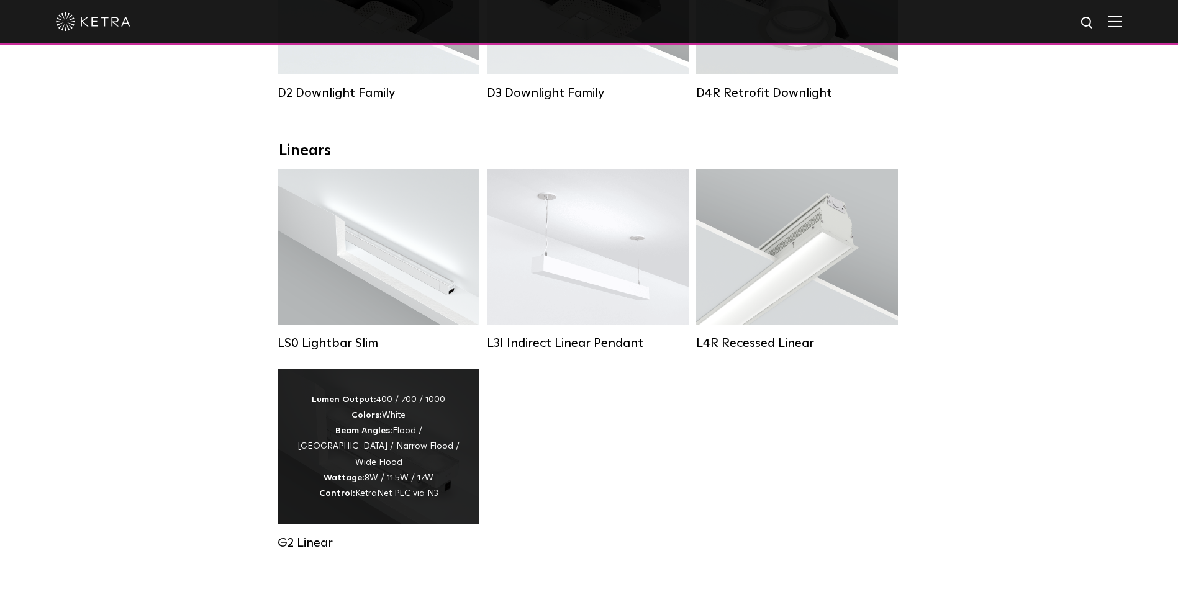
scroll to position [372, 0]
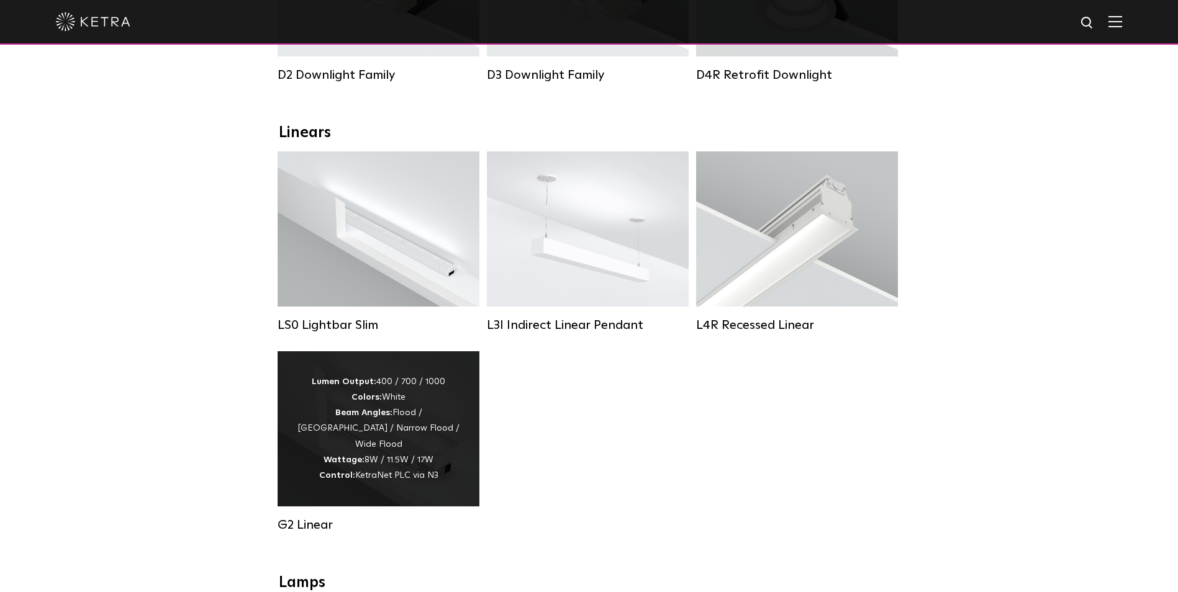
click at [397, 430] on div "Lumen Output: 400 / 700 / 1000 Colors: White Beam Angles: Flood / Graze / Narro…" at bounding box center [378, 428] width 165 height 109
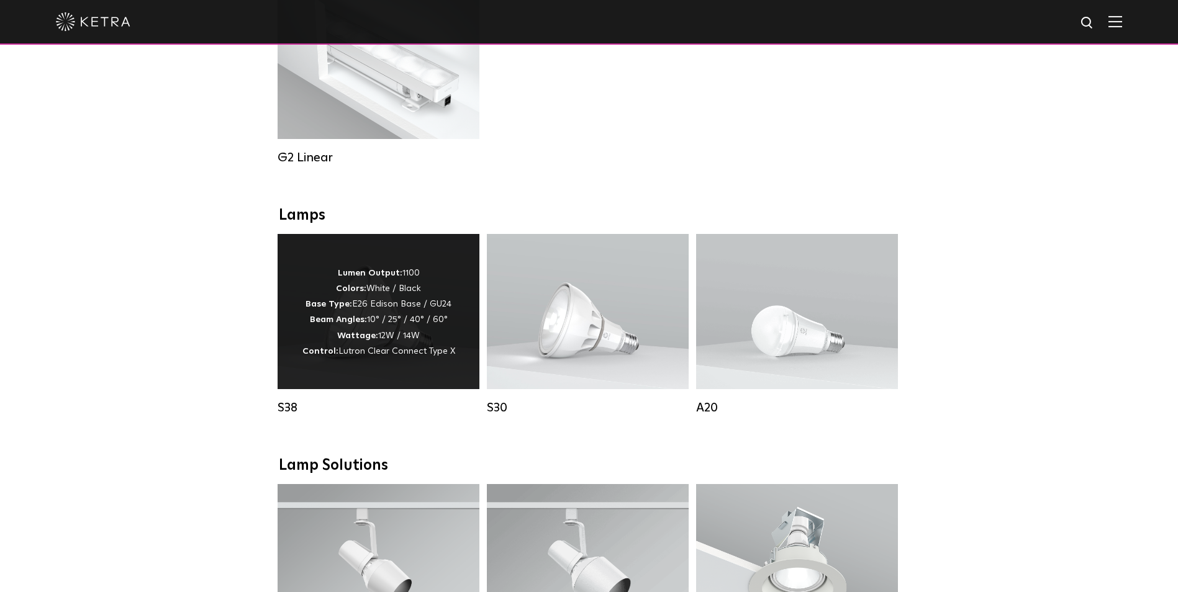
scroll to position [745, 0]
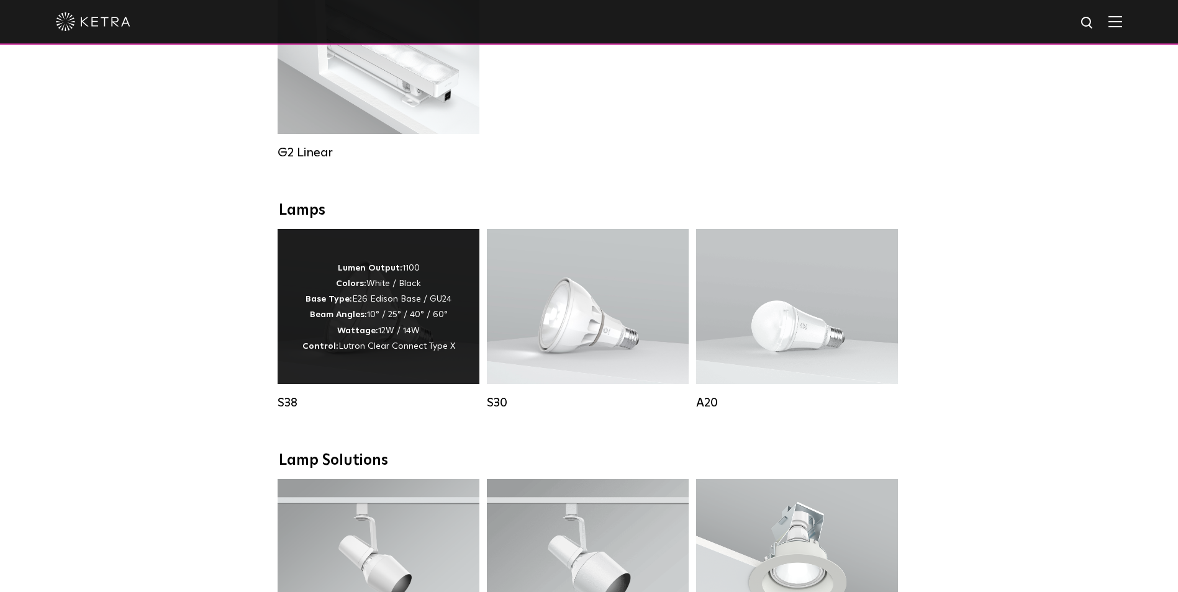
click at [386, 328] on p "Lumen Output: 1100 Colors: White / Black Base Type: E26 Edison Base / GU24 Beam…" at bounding box center [378, 308] width 153 height 94
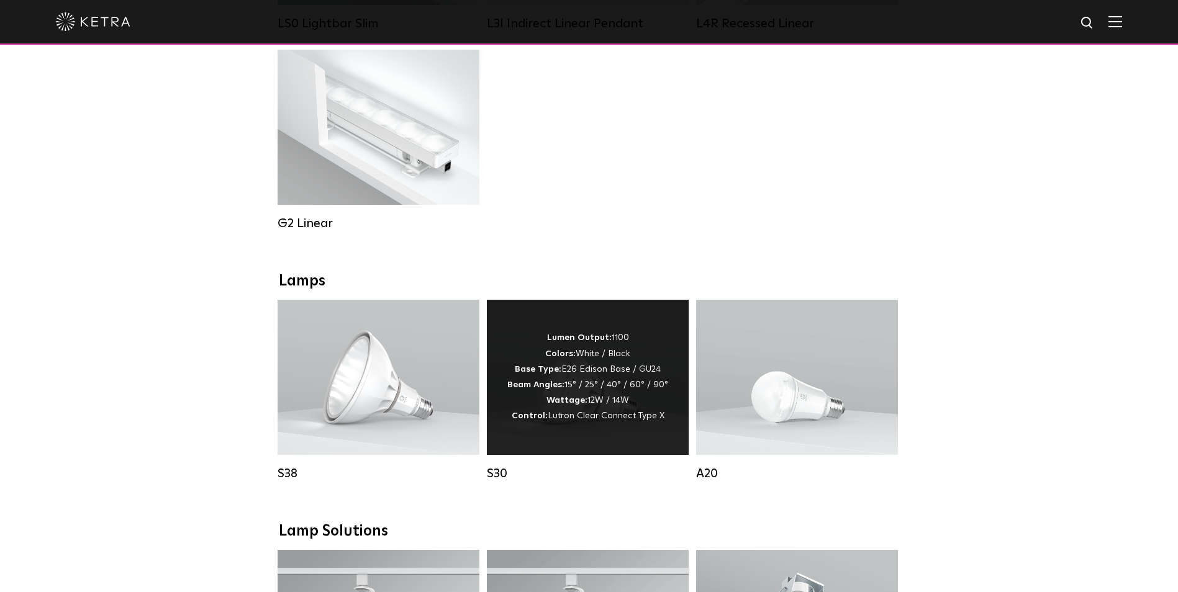
scroll to position [651, 0]
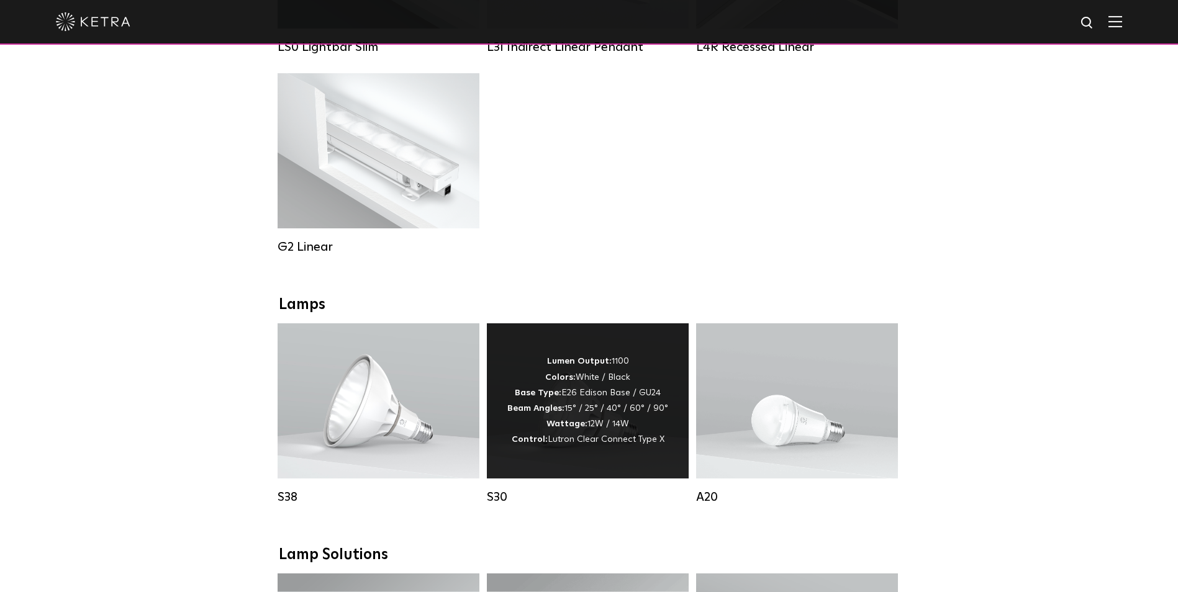
click at [591, 432] on div "Lumen Output: 1100 Colors: White / Black Base Type: E26 Edison Base / GU24 Beam…" at bounding box center [587, 401] width 161 height 94
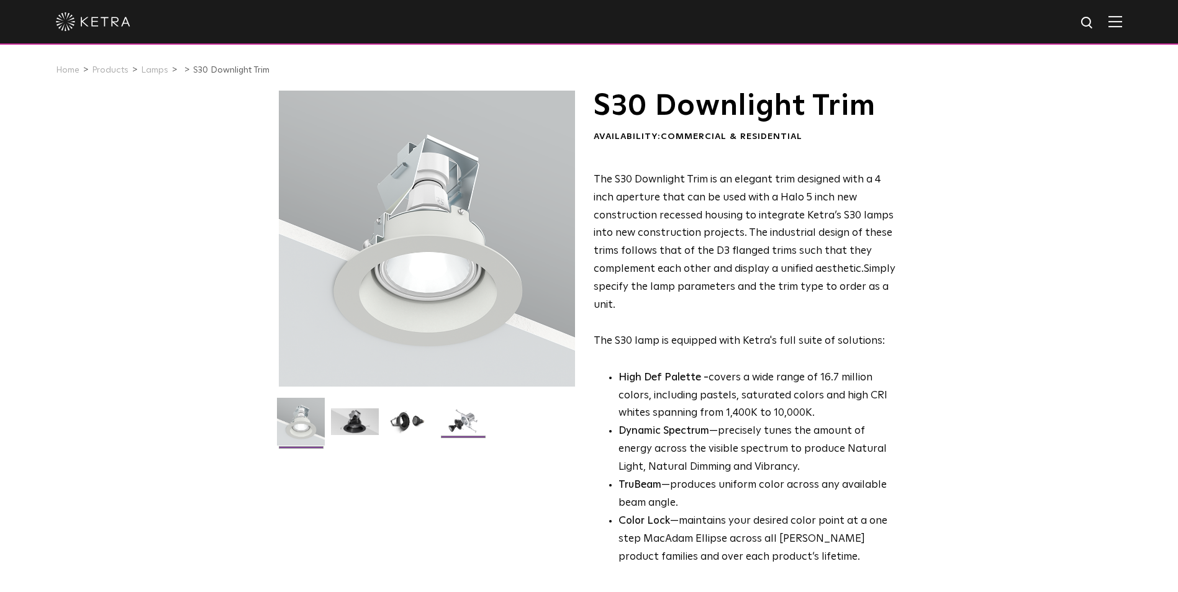
click at [473, 430] on img at bounding box center [463, 427] width 48 height 36
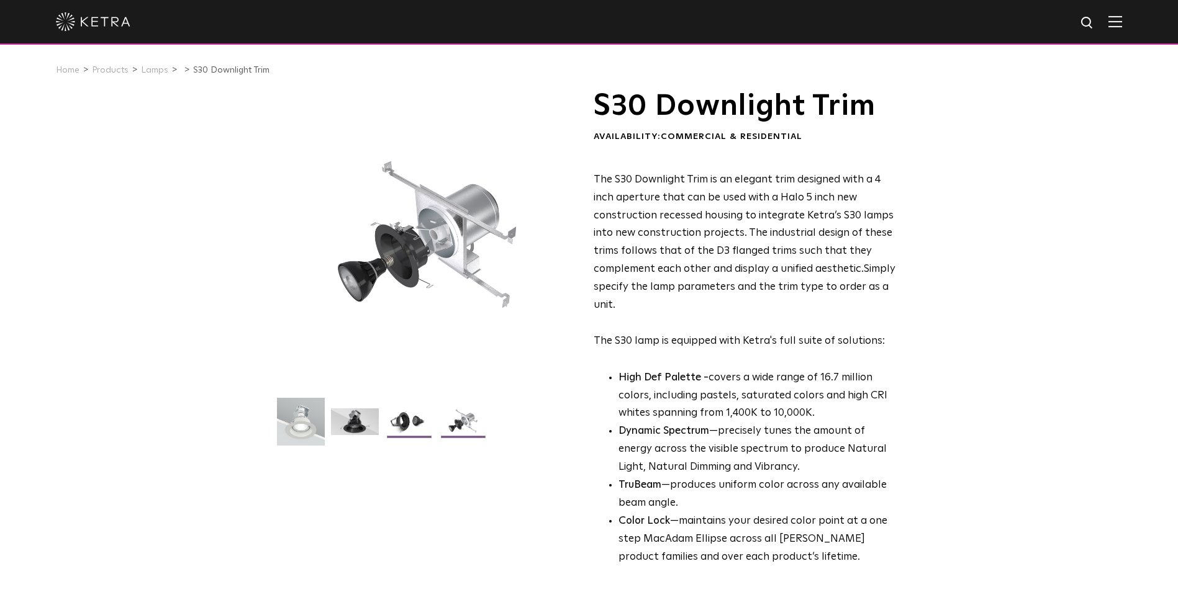
click at [416, 433] on img at bounding box center [409, 427] width 48 height 36
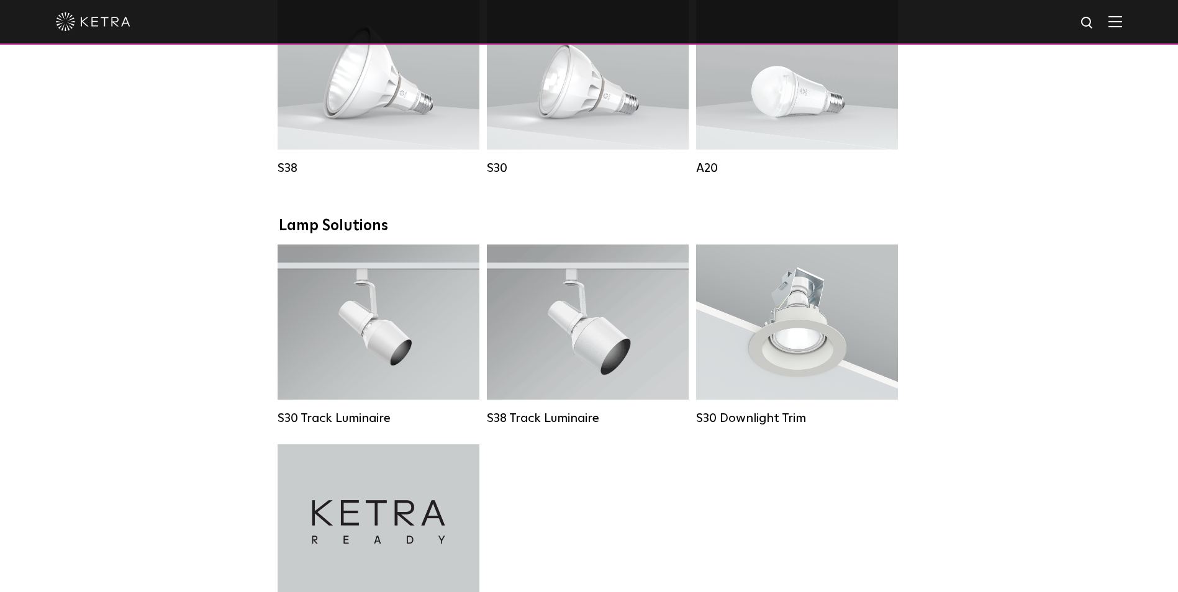
scroll to position [855, 0]
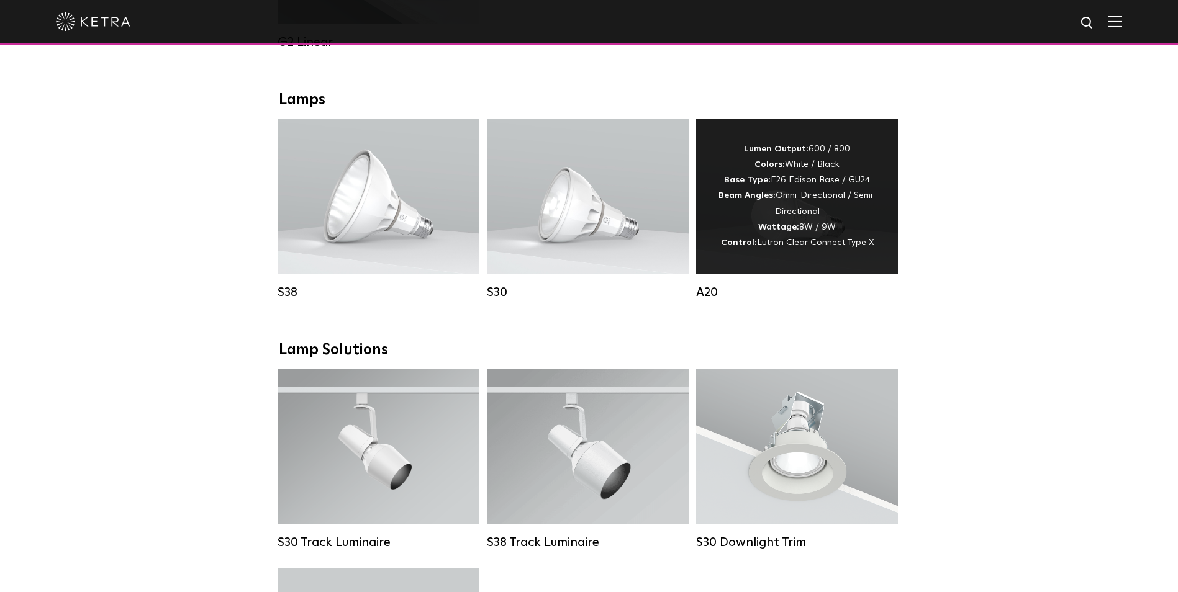
click at [805, 267] on div "Lumen Output: 600 / 800 Colors: White / Black Base Type: E26 Edison Base / GU24…" at bounding box center [797, 196] width 202 height 155
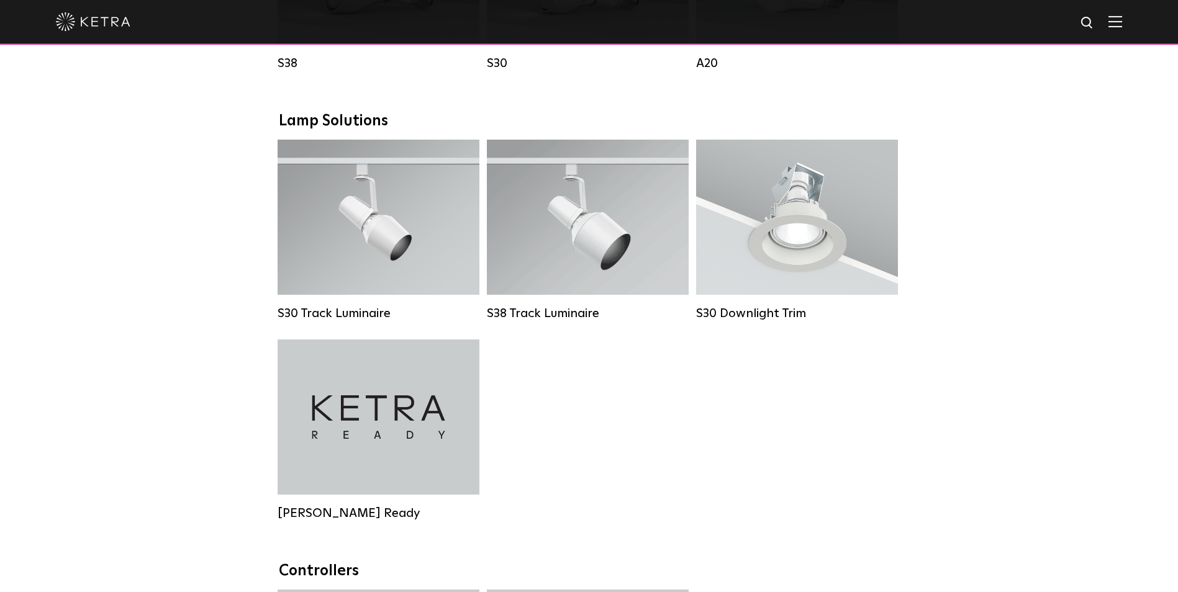
scroll to position [1166, 0]
